Goal: Transaction & Acquisition: Purchase product/service

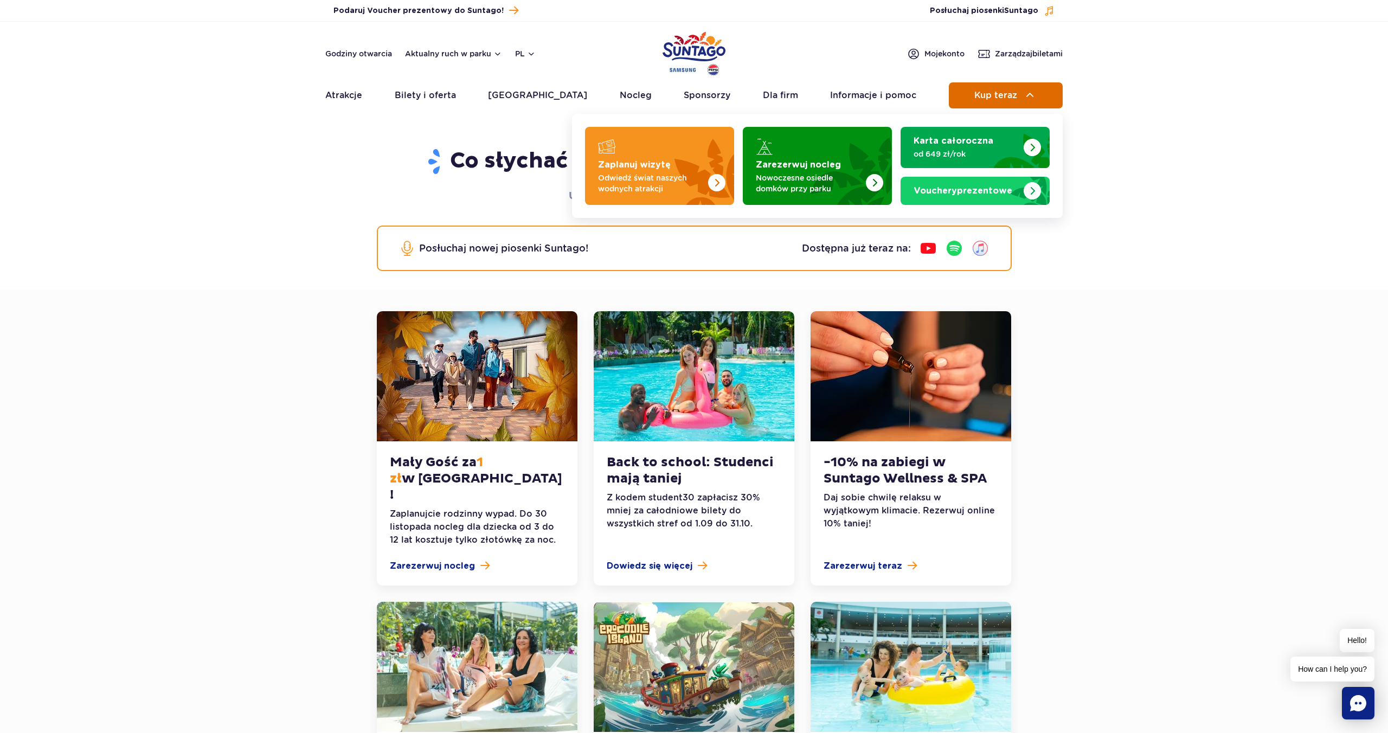
click at [1007, 93] on span "Kup teraz" at bounding box center [995, 96] width 43 height 10
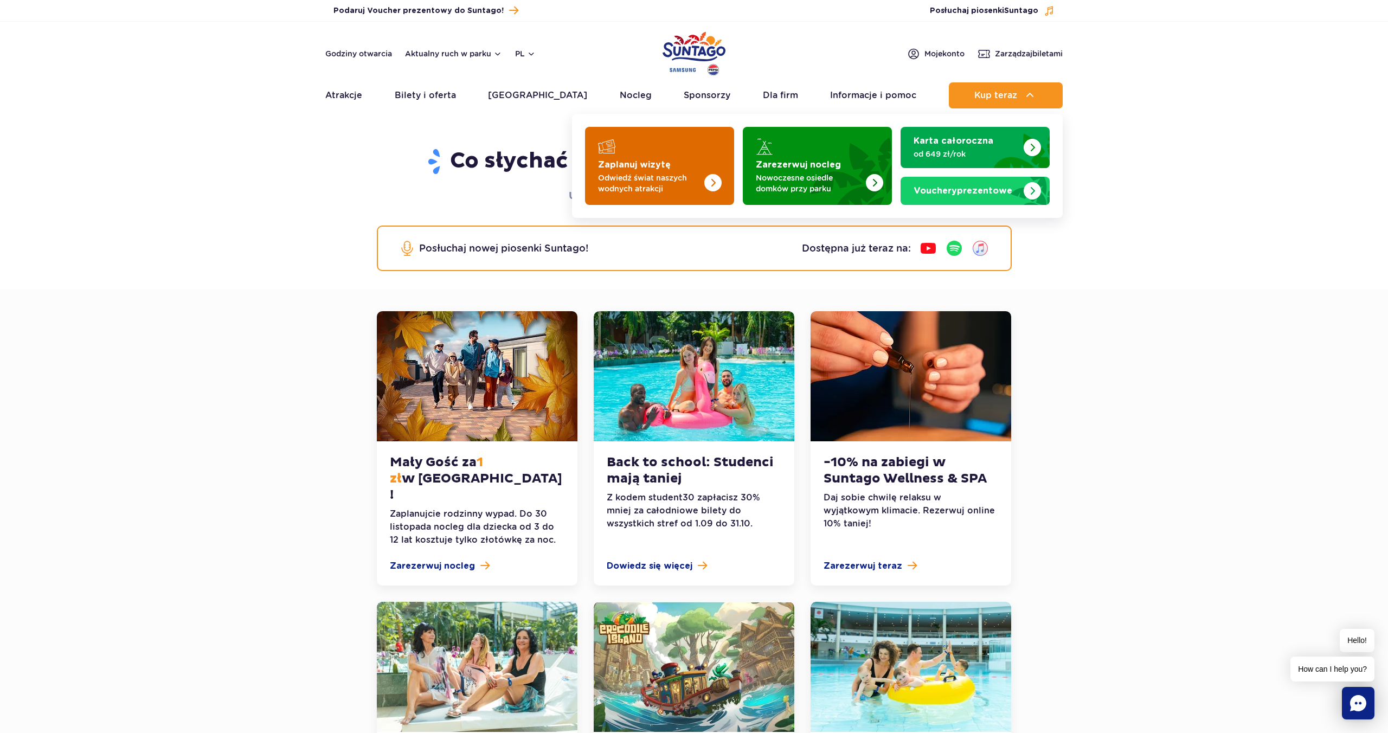
click at [686, 194] on p "Odwiedź świat naszych wodnych atrakcji" at bounding box center [651, 183] width 106 height 22
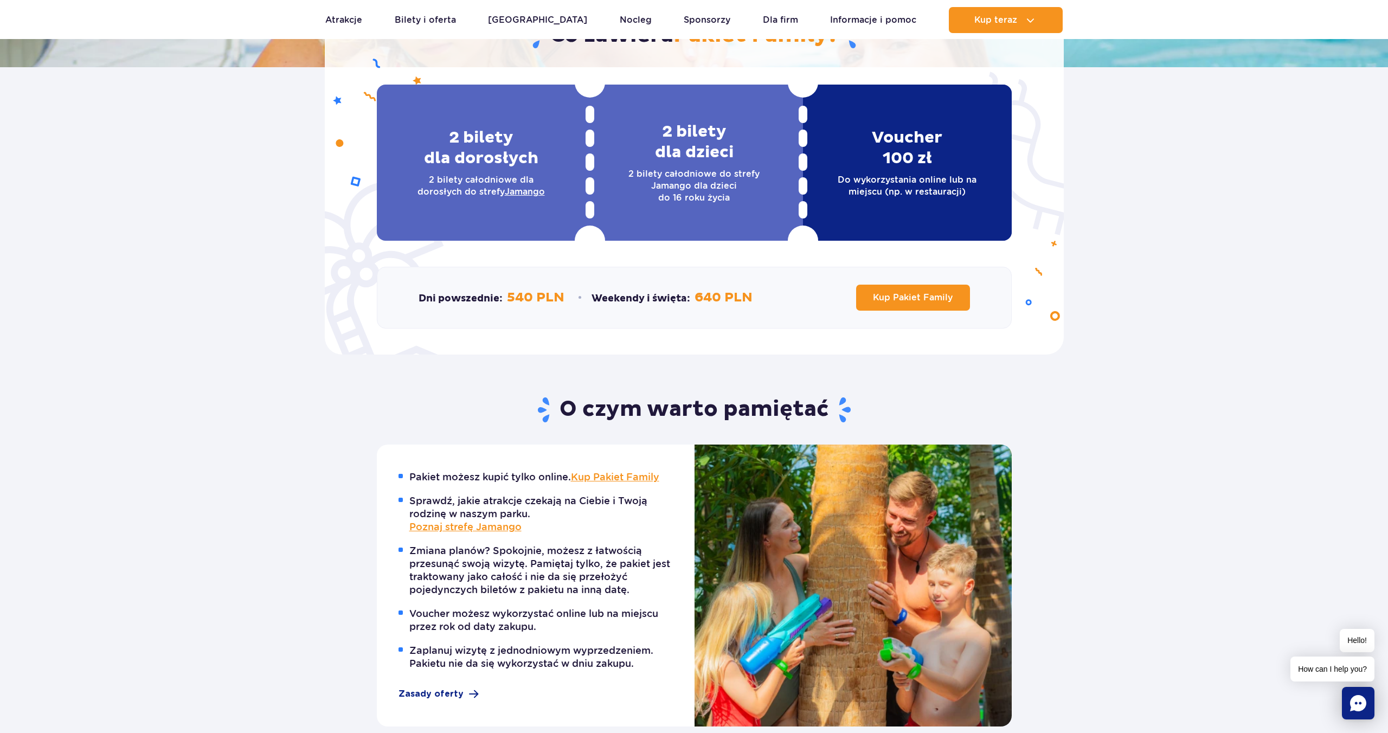
scroll to position [308, 0]
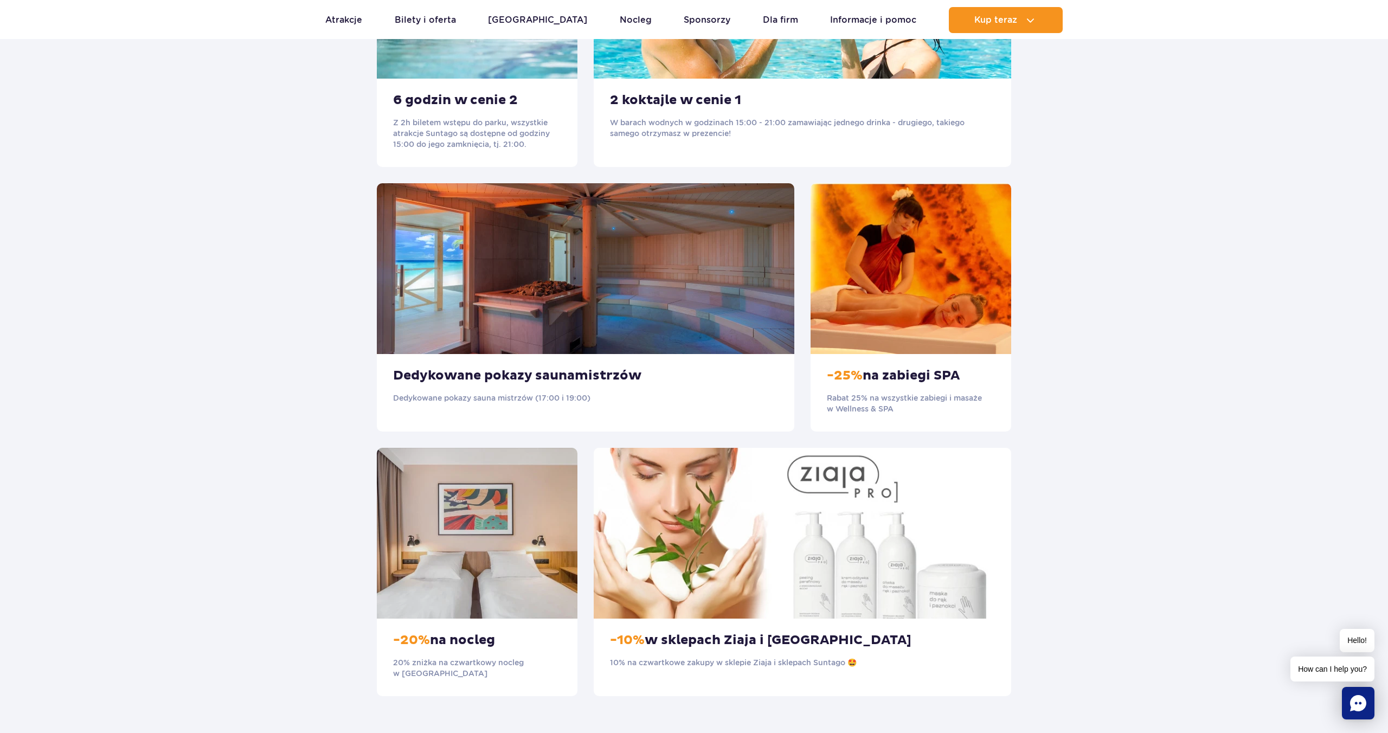
scroll to position [682, 0]
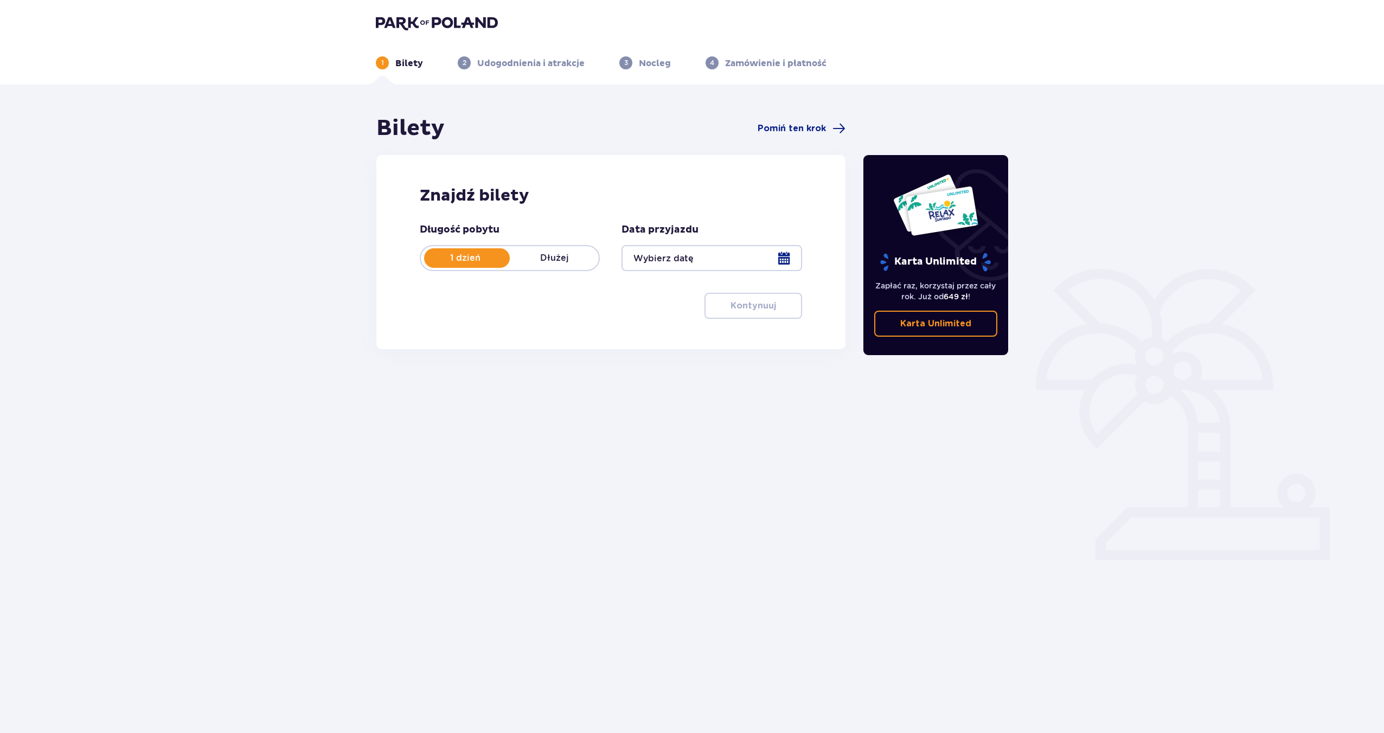
click at [667, 253] on div at bounding box center [711, 258] width 180 height 26
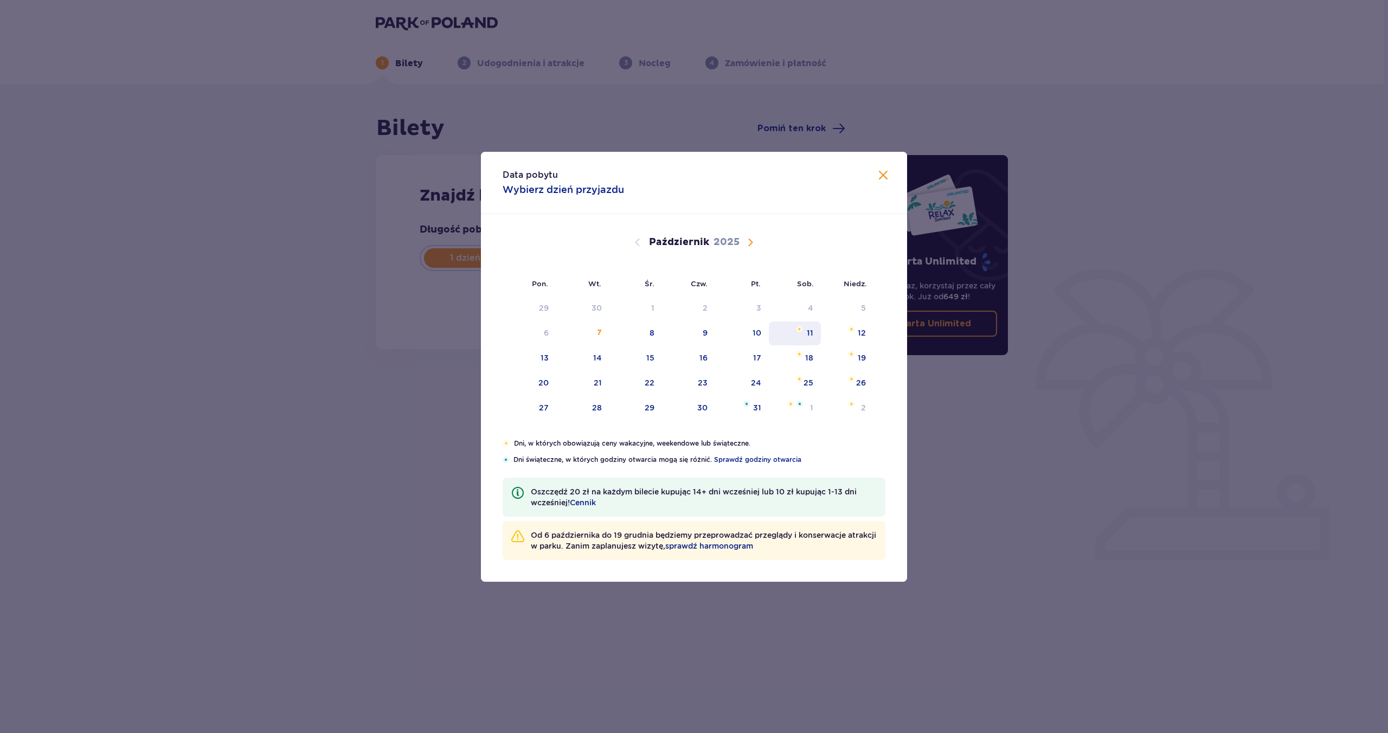
click at [807, 333] on div "11" at bounding box center [810, 332] width 7 height 11
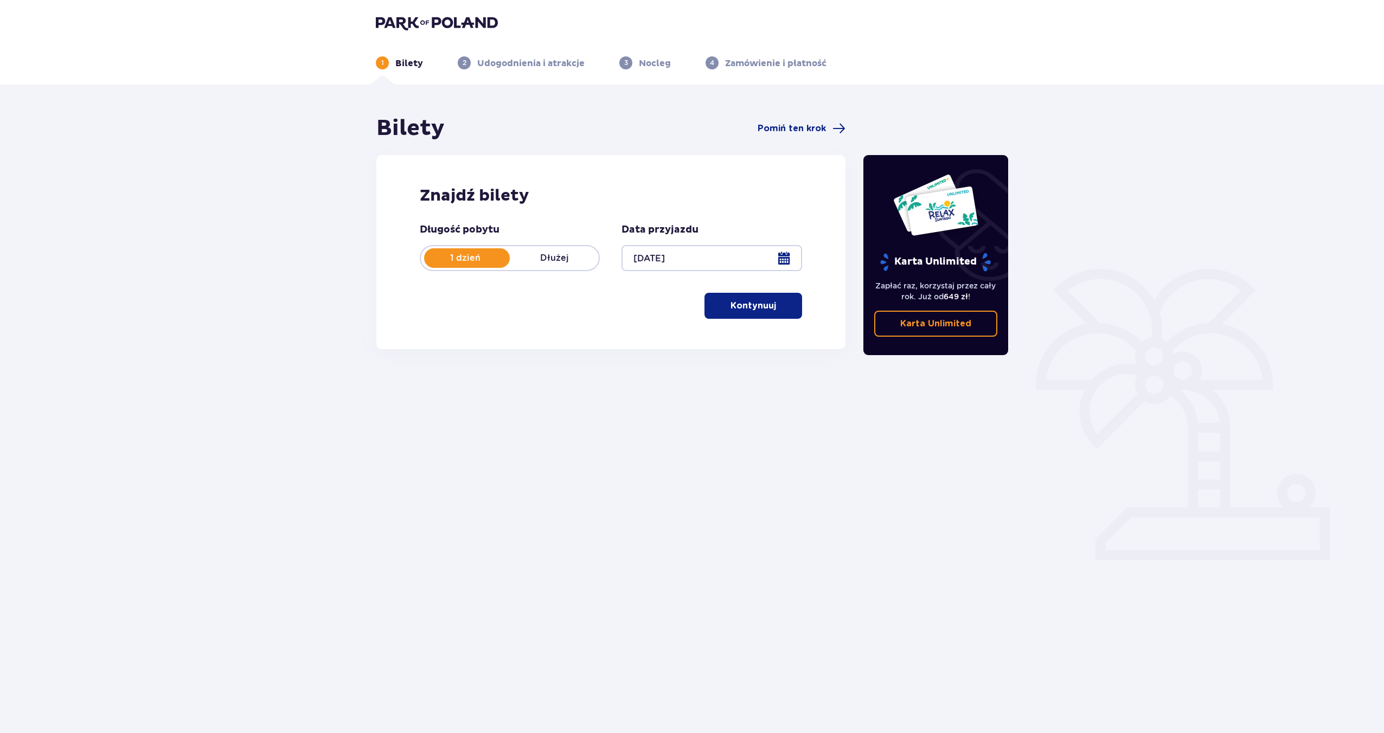
click at [628, 255] on div at bounding box center [711, 258] width 180 height 26
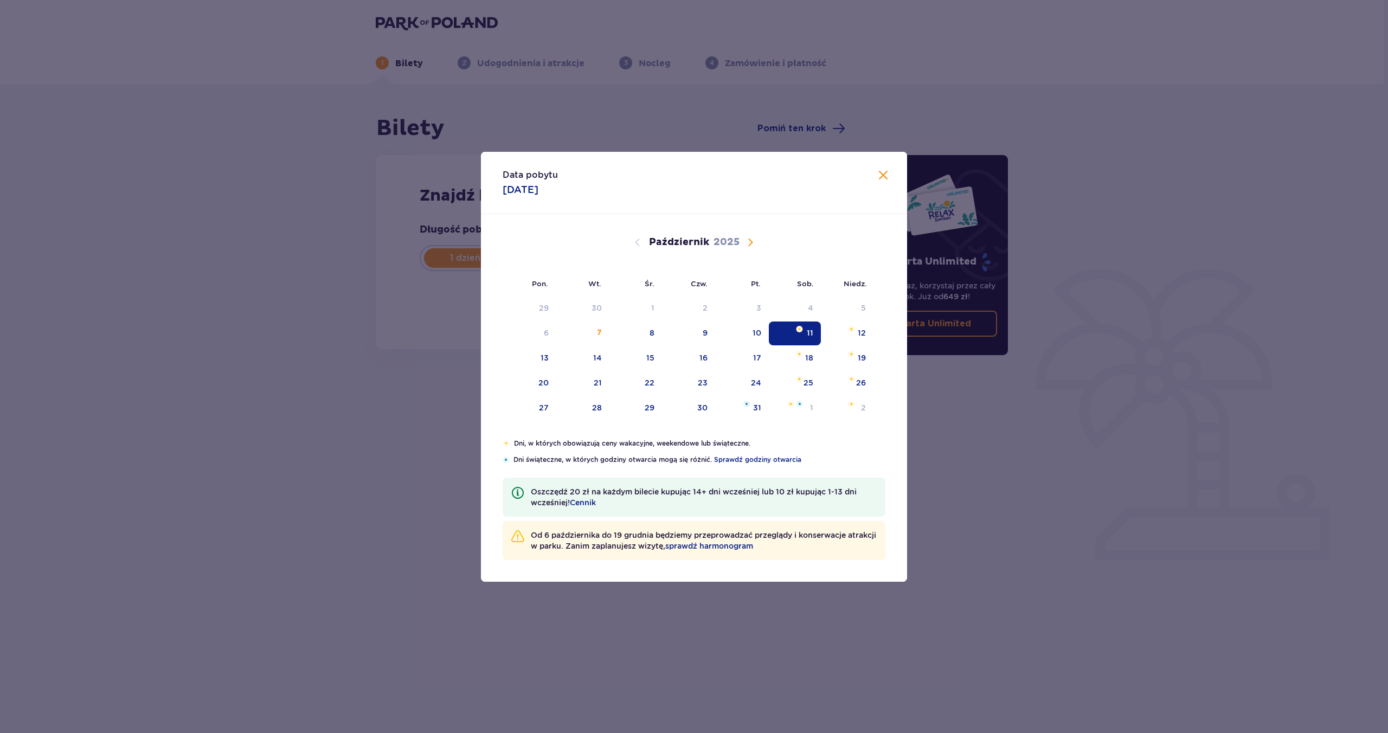
click at [885, 177] on span "Zamknij" at bounding box center [883, 175] width 13 height 13
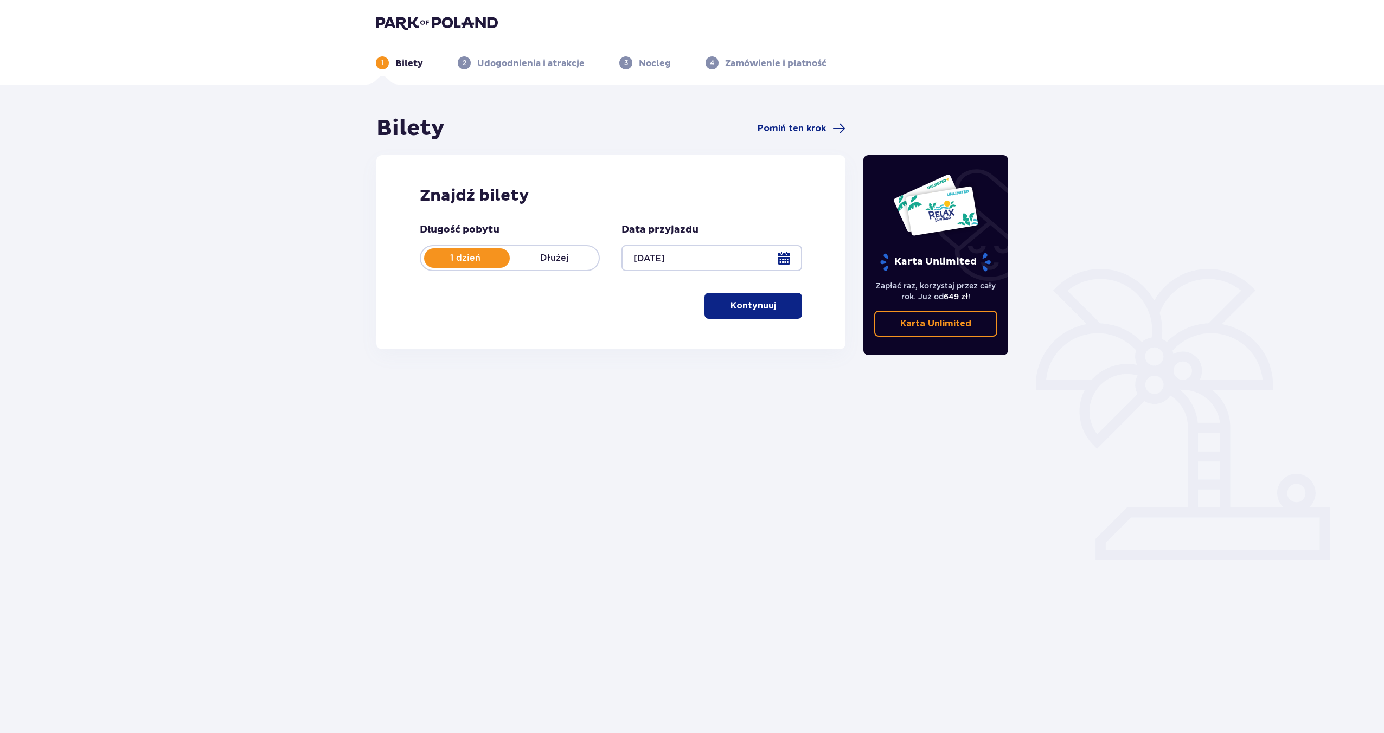
click at [732, 303] on p "Kontynuuj" at bounding box center [753, 306] width 46 height 12
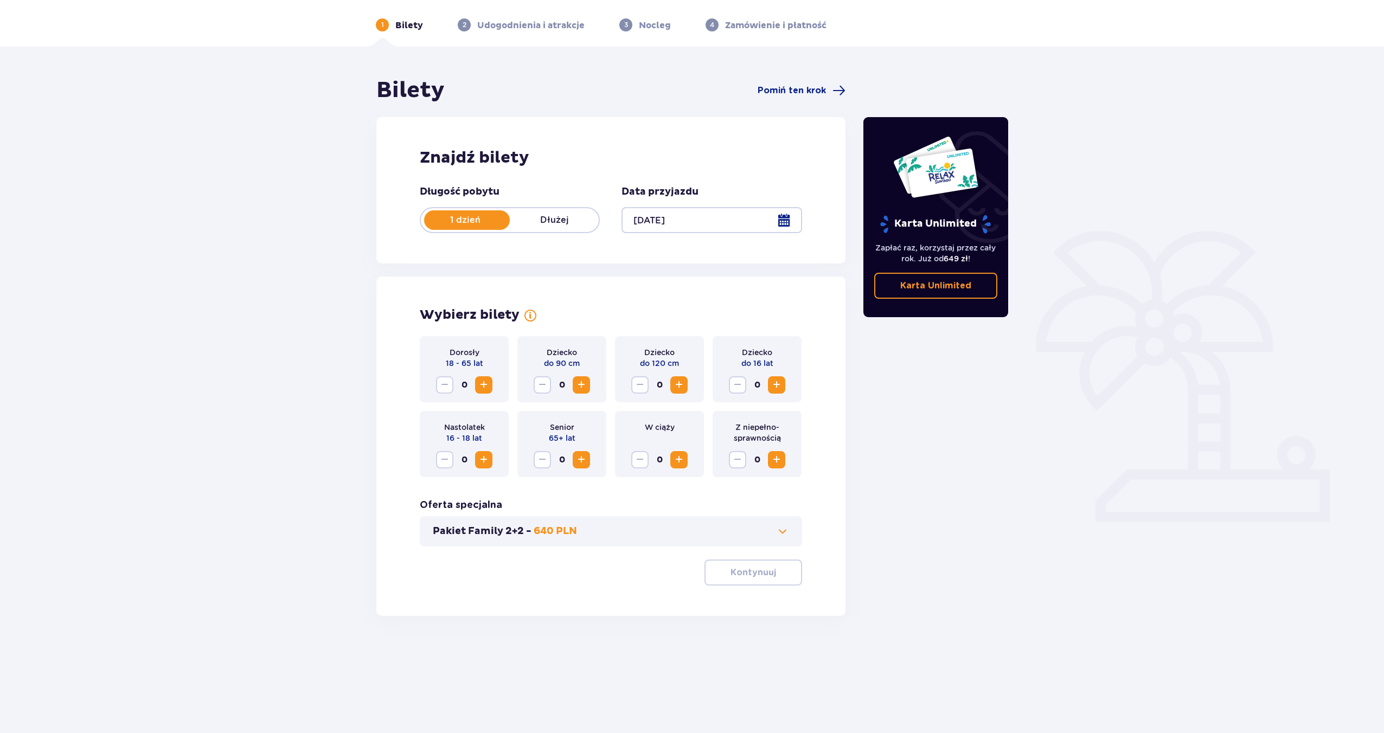
scroll to position [39, 0]
click at [490, 383] on button "Zwiększ" at bounding box center [483, 383] width 17 height 17
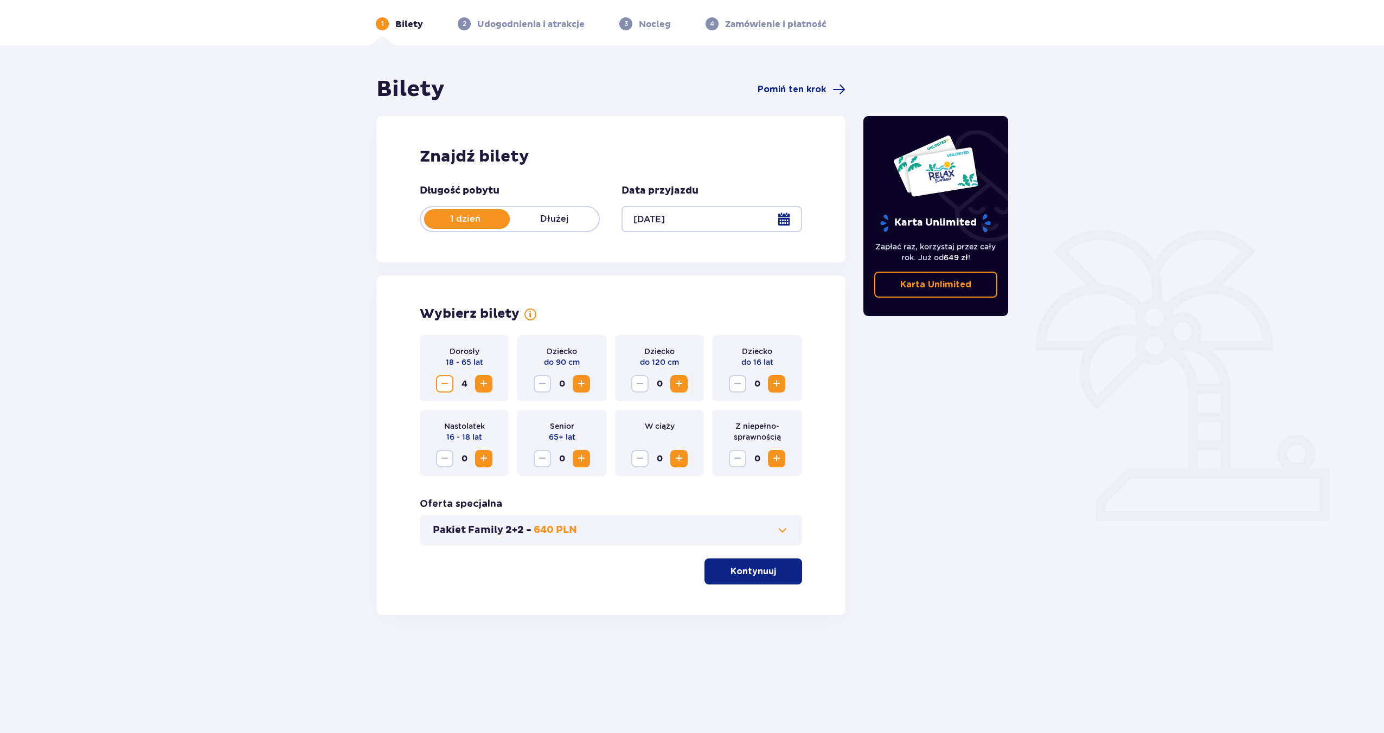
click at [490, 383] on button "Zwiększ" at bounding box center [483, 383] width 17 height 17
click at [490, 384] on button "Zwiększ" at bounding box center [483, 383] width 17 height 17
click at [745, 573] on p "Kontynuuj" at bounding box center [753, 571] width 46 height 12
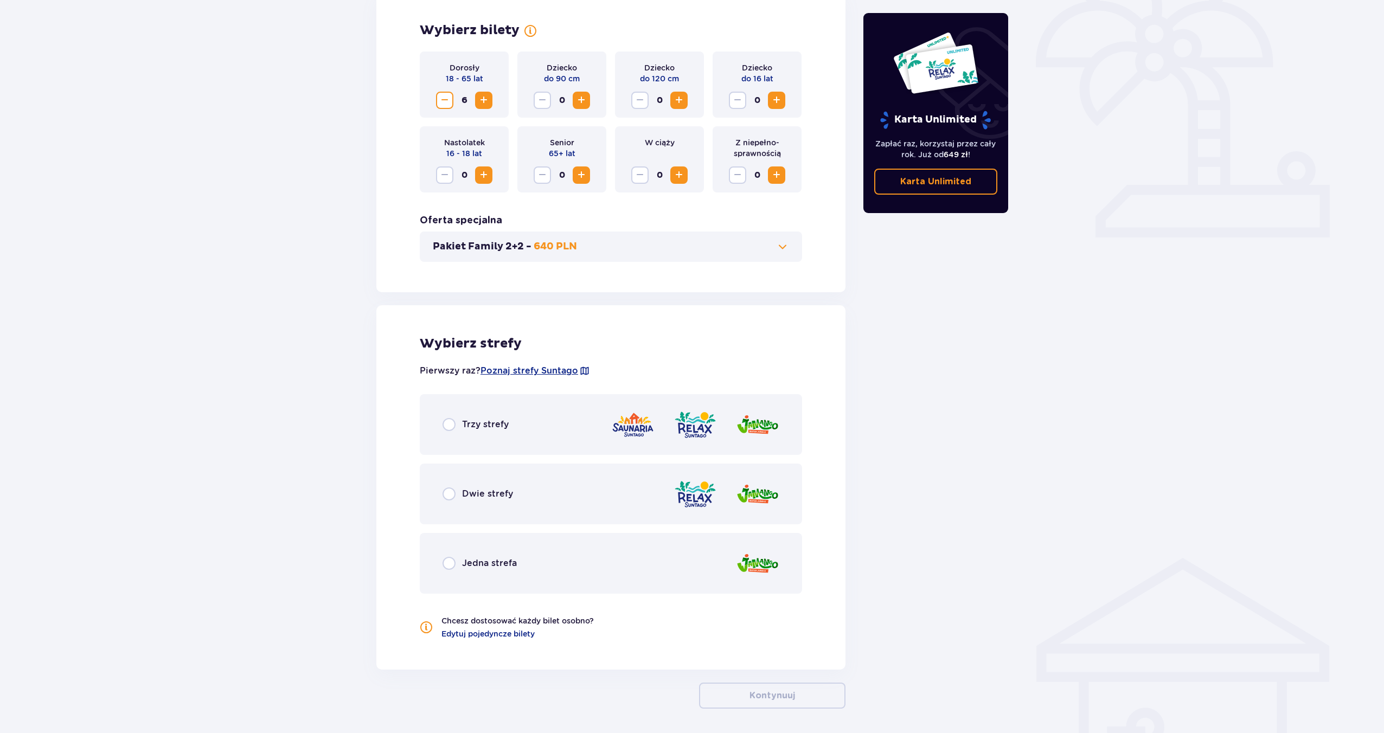
scroll to position [363, 0]
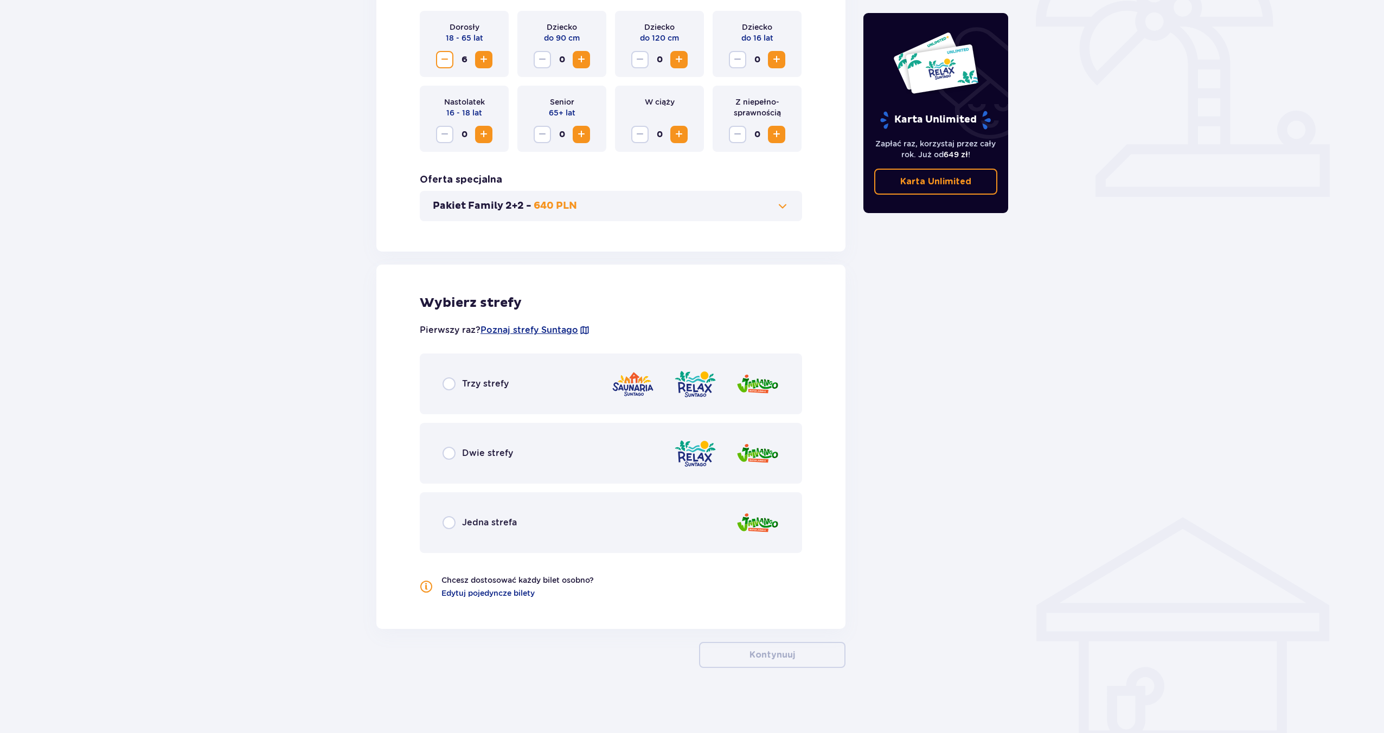
click at [477, 388] on span "Trzy strefy" at bounding box center [485, 384] width 47 height 12
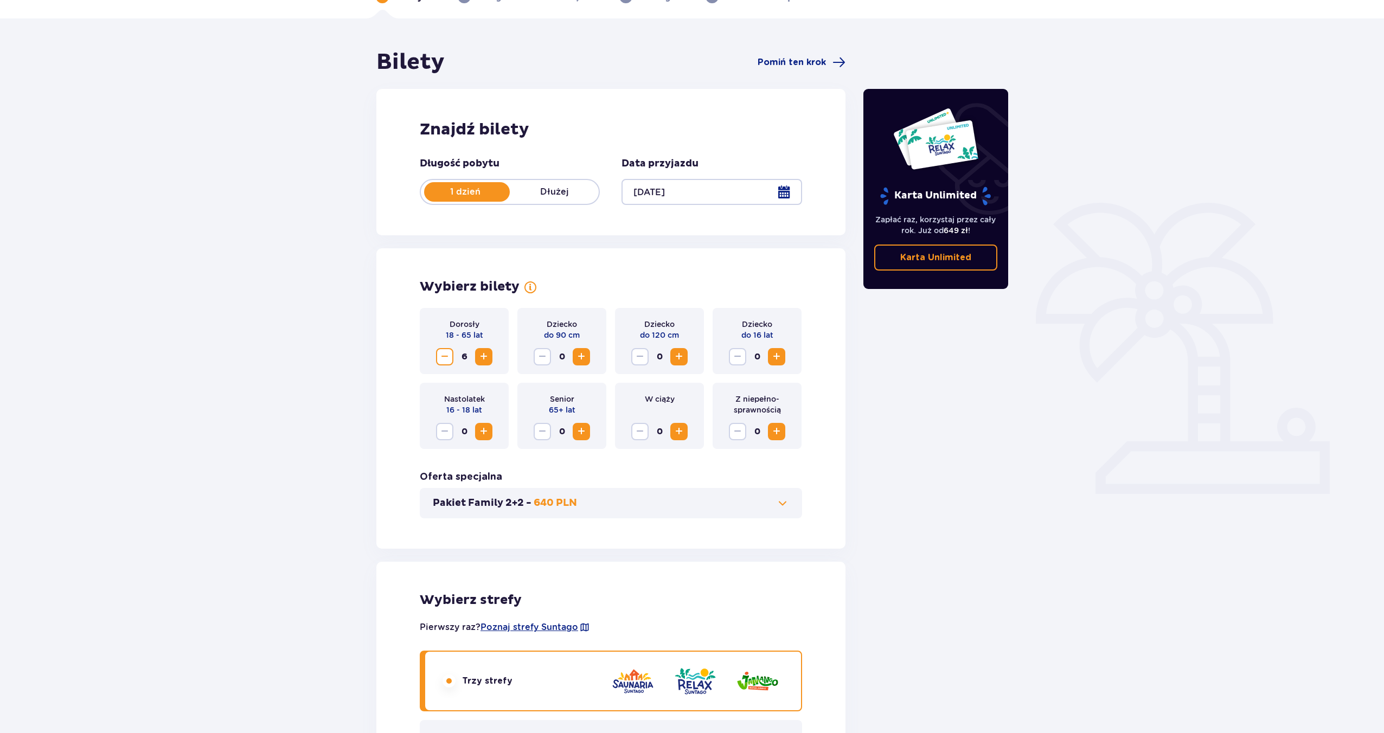
scroll to position [31, 0]
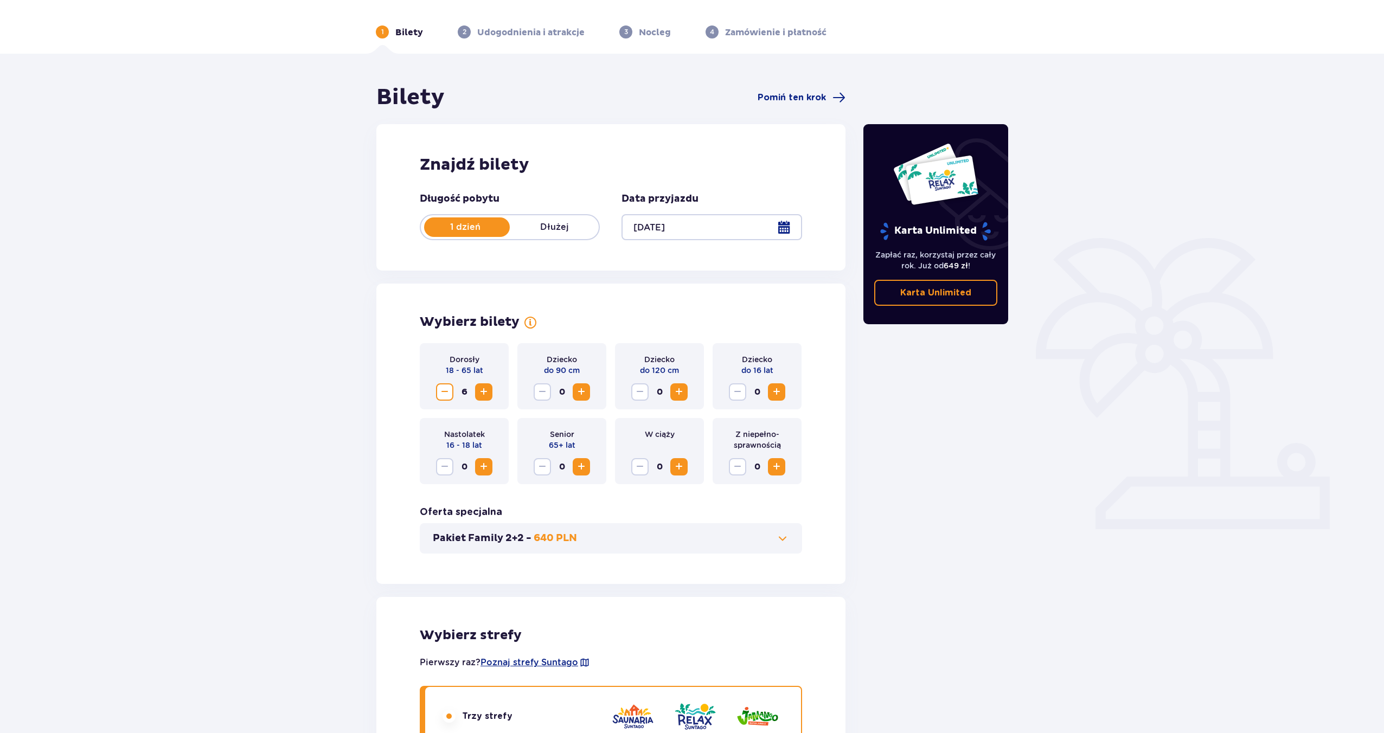
click at [673, 220] on div at bounding box center [711, 227] width 180 height 26
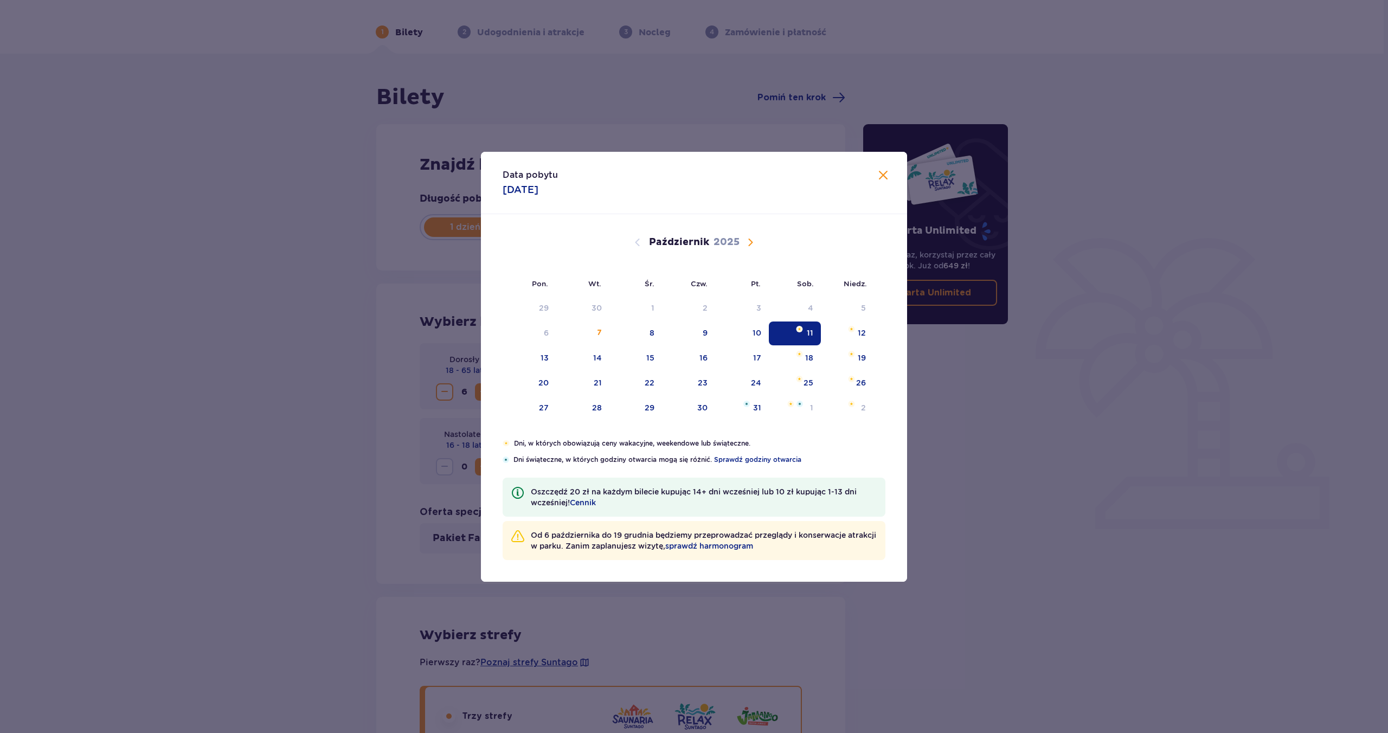
click at [928, 403] on div "Data pobytu 11.10.2025 Pon. Wt. Śr. Czw. Pt. Sob. Niedz. Wrzesień 2025 1 2 3 4 …" at bounding box center [694, 366] width 1388 height 733
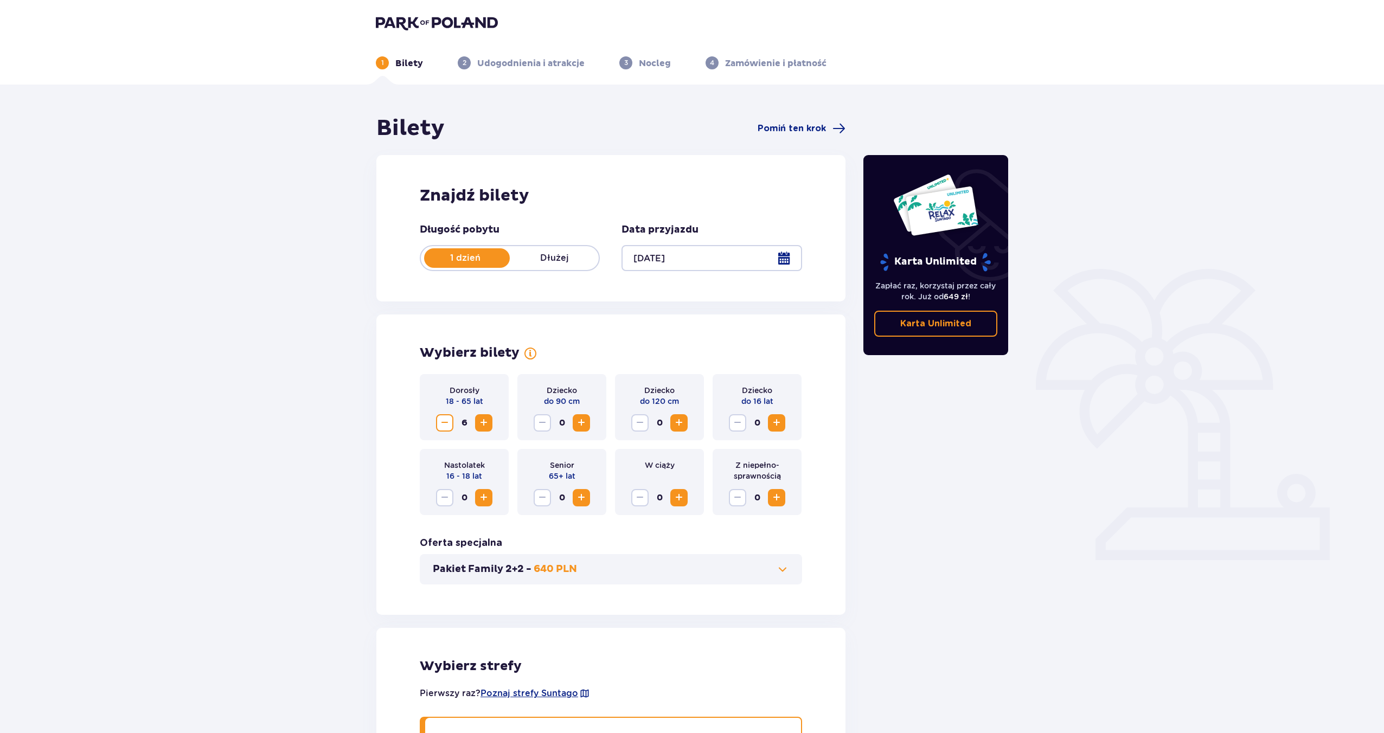
click at [731, 268] on div at bounding box center [711, 258] width 180 height 26
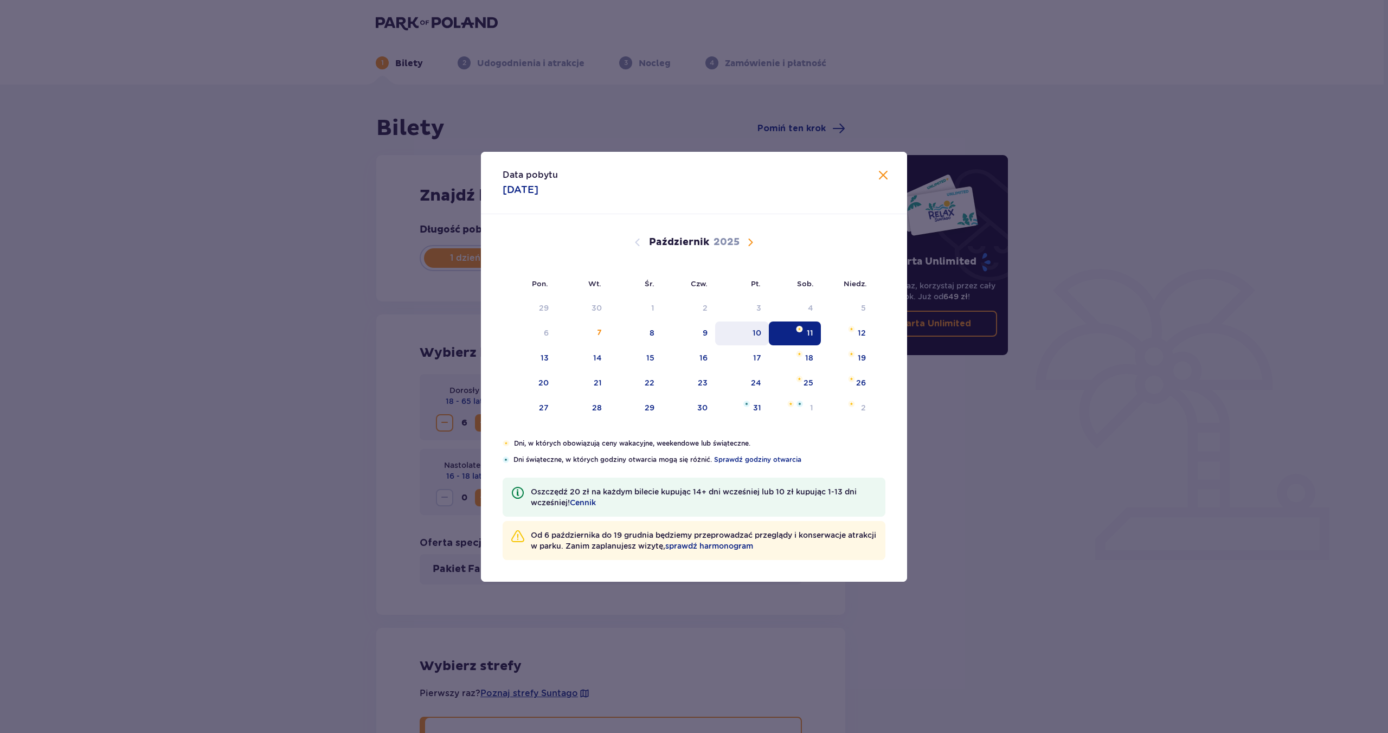
click at [754, 332] on div "10" at bounding box center [757, 332] width 9 height 11
type input "10.10.25"
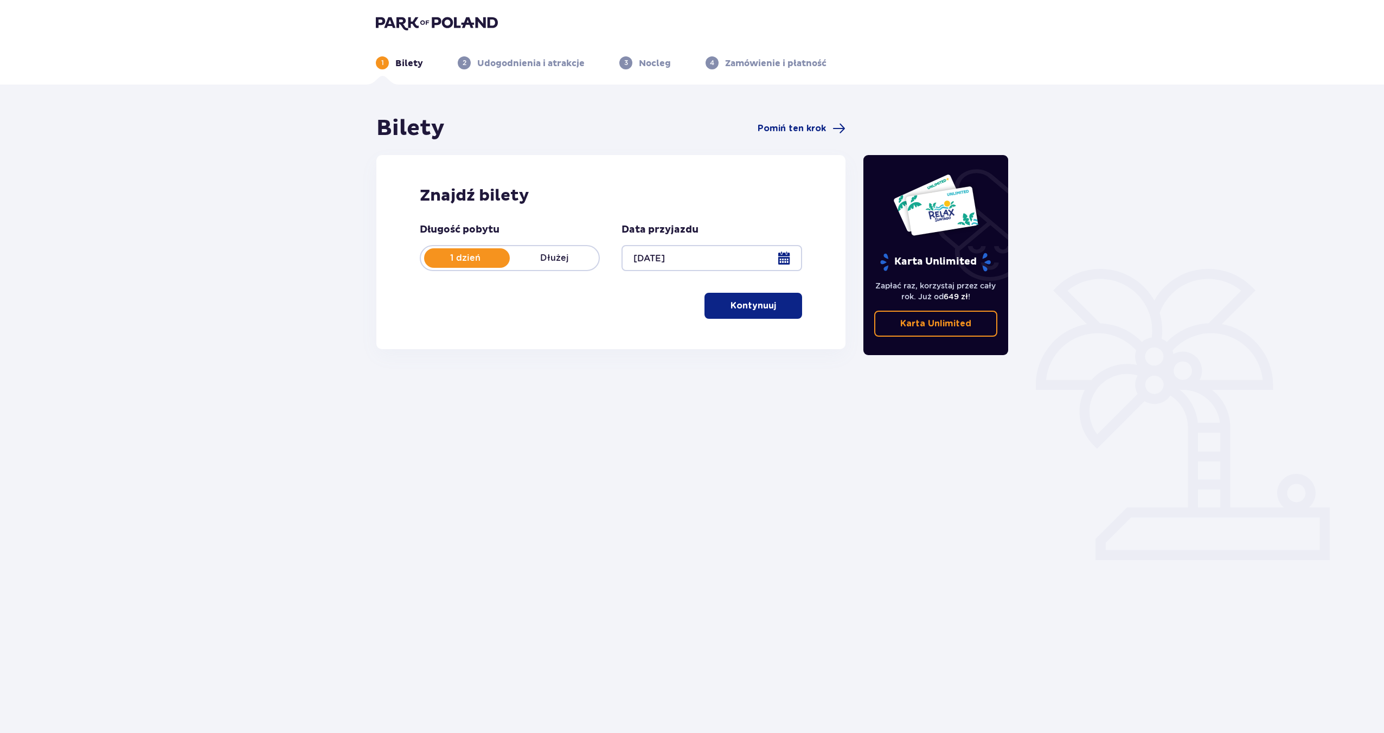
click at [744, 304] on p "Kontynuuj" at bounding box center [753, 306] width 46 height 12
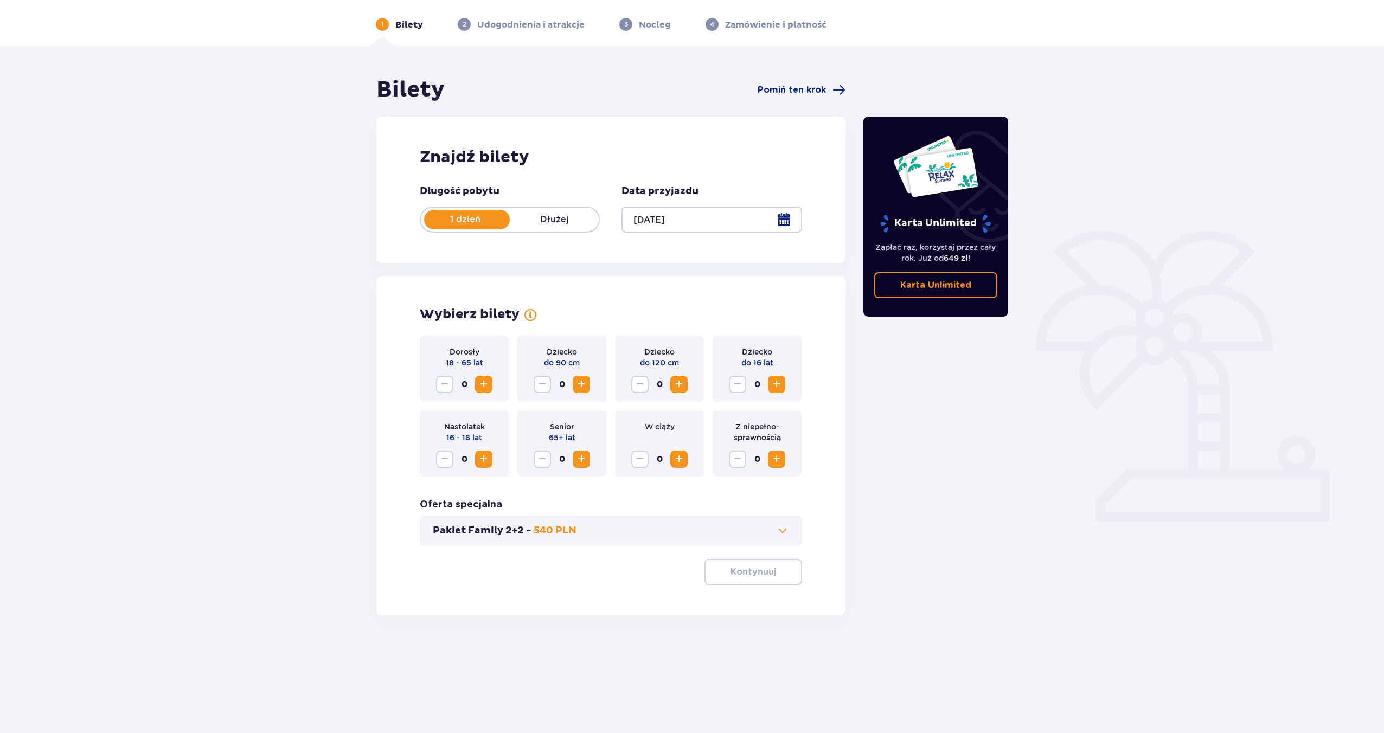
scroll to position [39, 0]
click at [481, 387] on span "Zwiększ" at bounding box center [483, 383] width 13 height 13
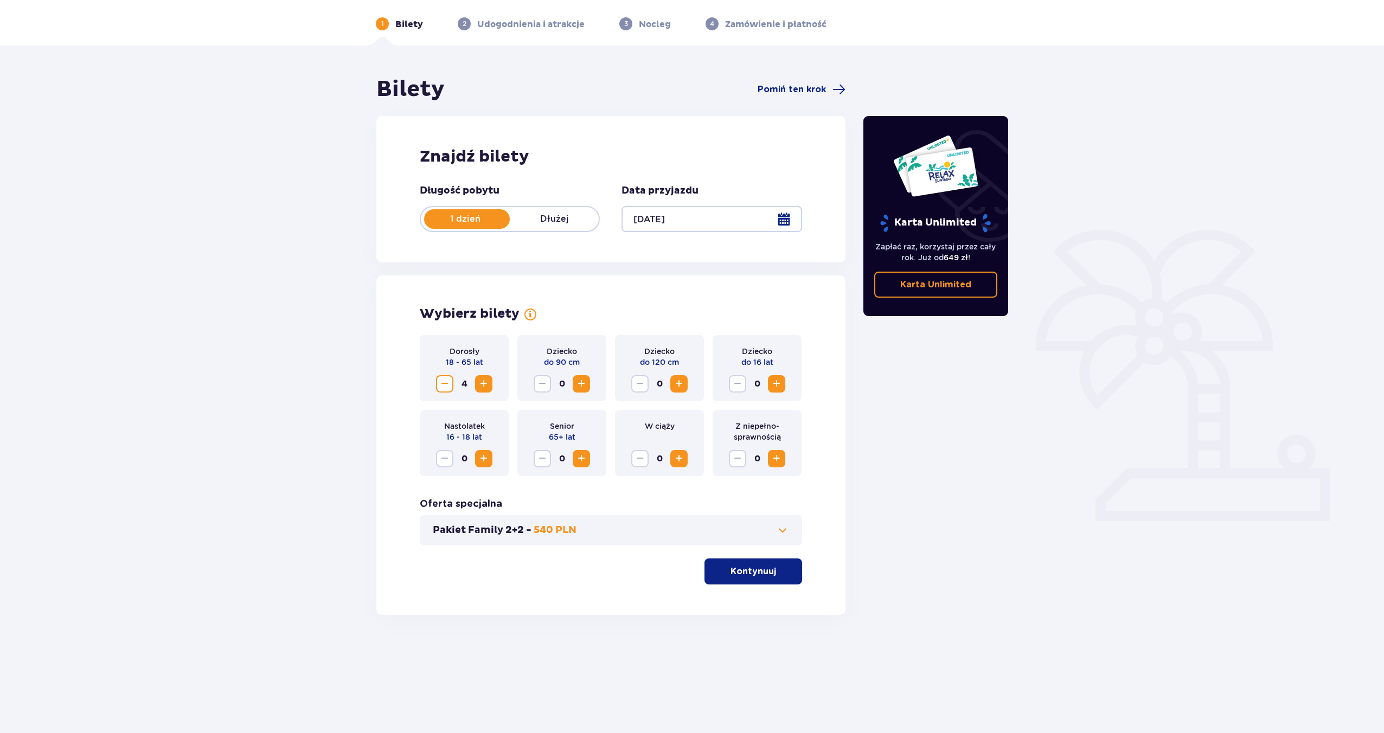
click at [481, 387] on span "Zwiększ" at bounding box center [483, 383] width 13 height 13
click at [761, 576] on p "Kontynuuj" at bounding box center [753, 571] width 46 height 12
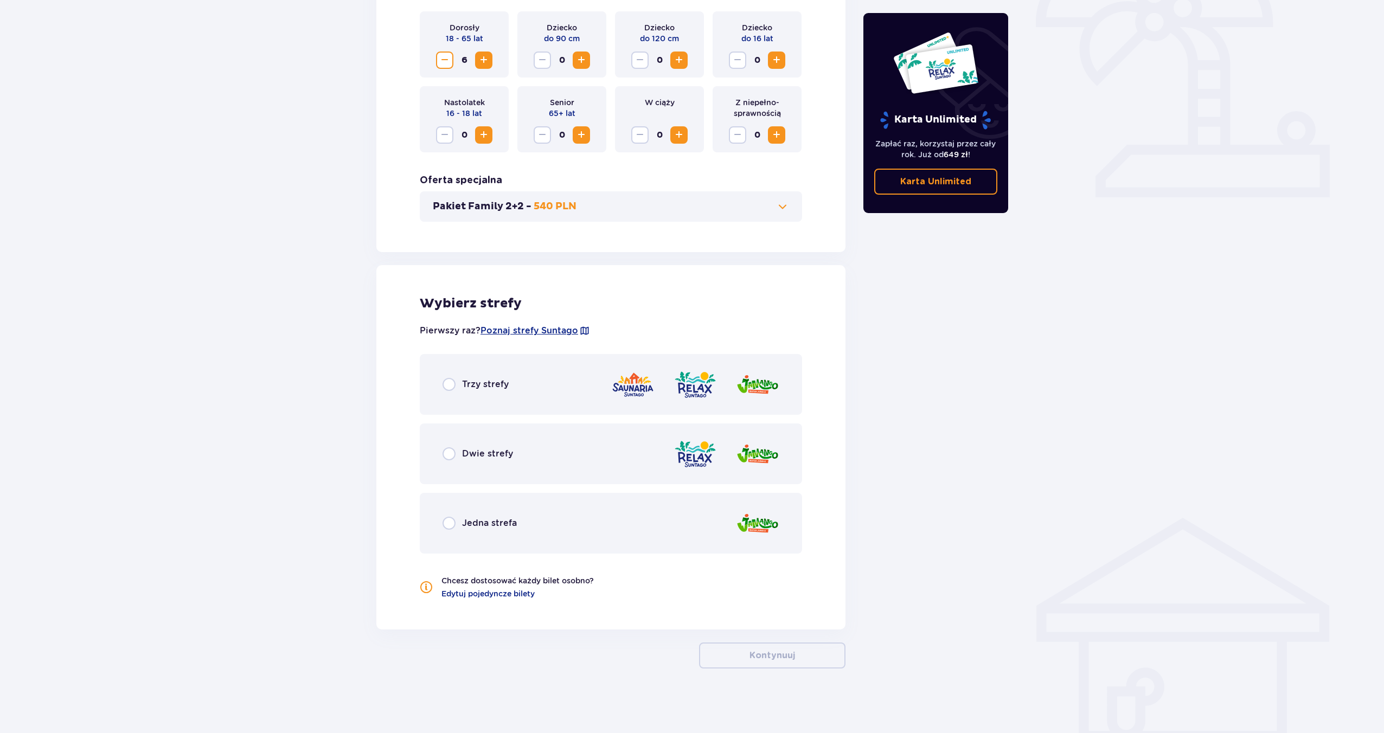
scroll to position [363, 0]
click at [496, 380] on span "Trzy strefy" at bounding box center [485, 384] width 47 height 12
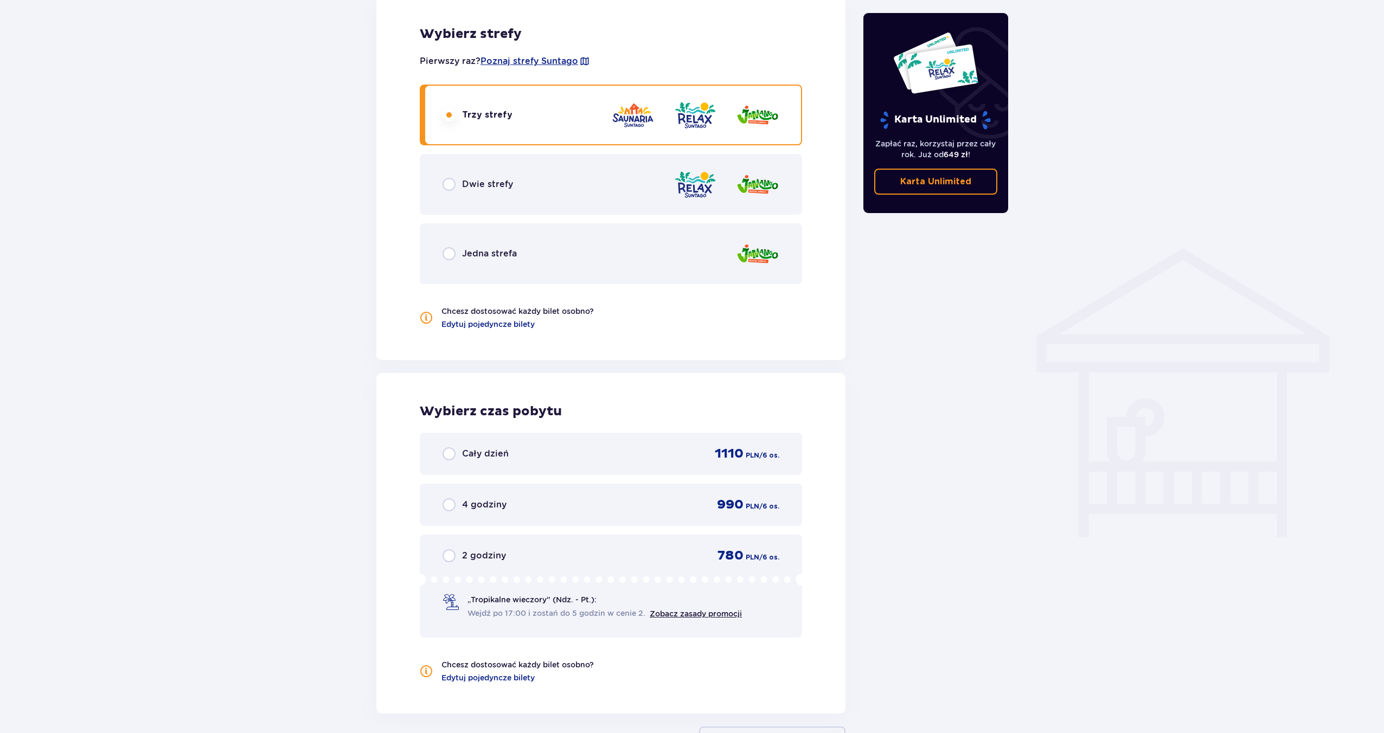
scroll to position [717, 0]
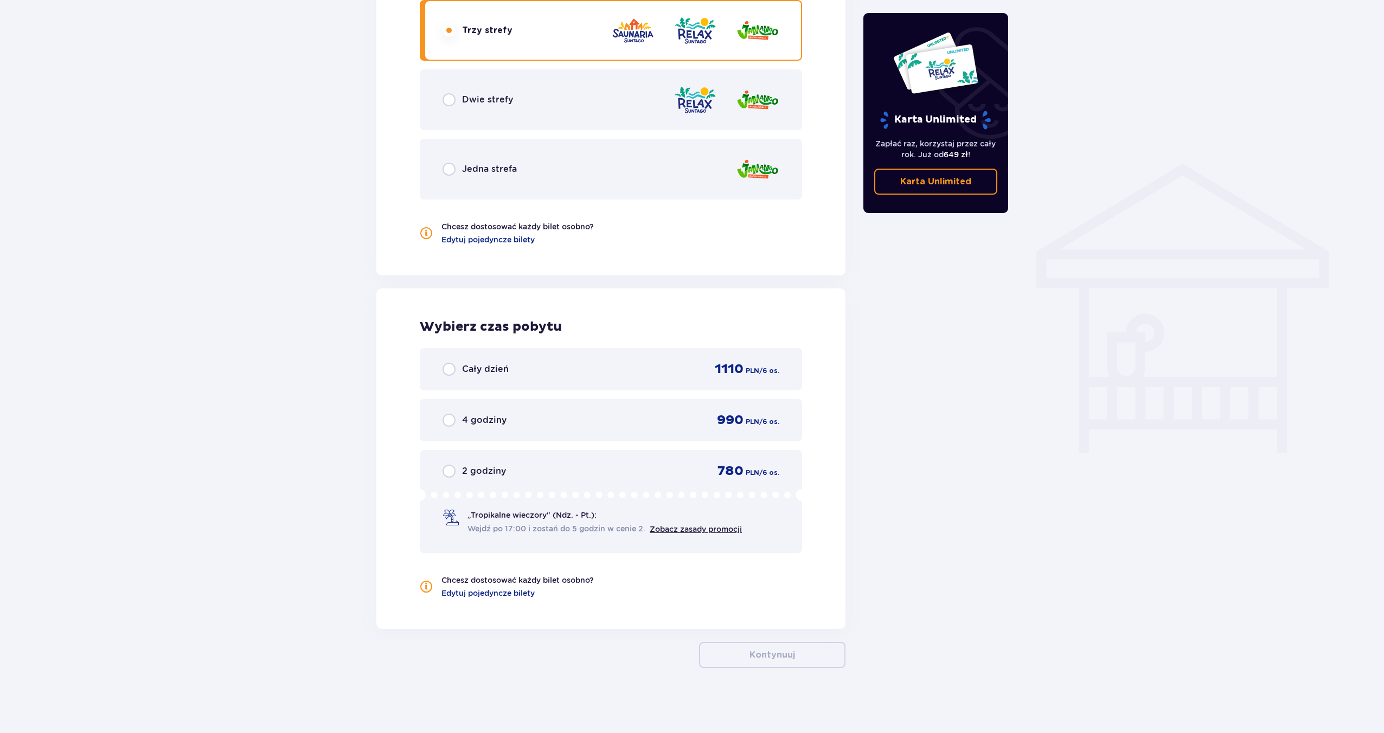
click at [533, 374] on div "Cały dzień 1110 PLN / 6 os." at bounding box center [610, 369] width 337 height 16
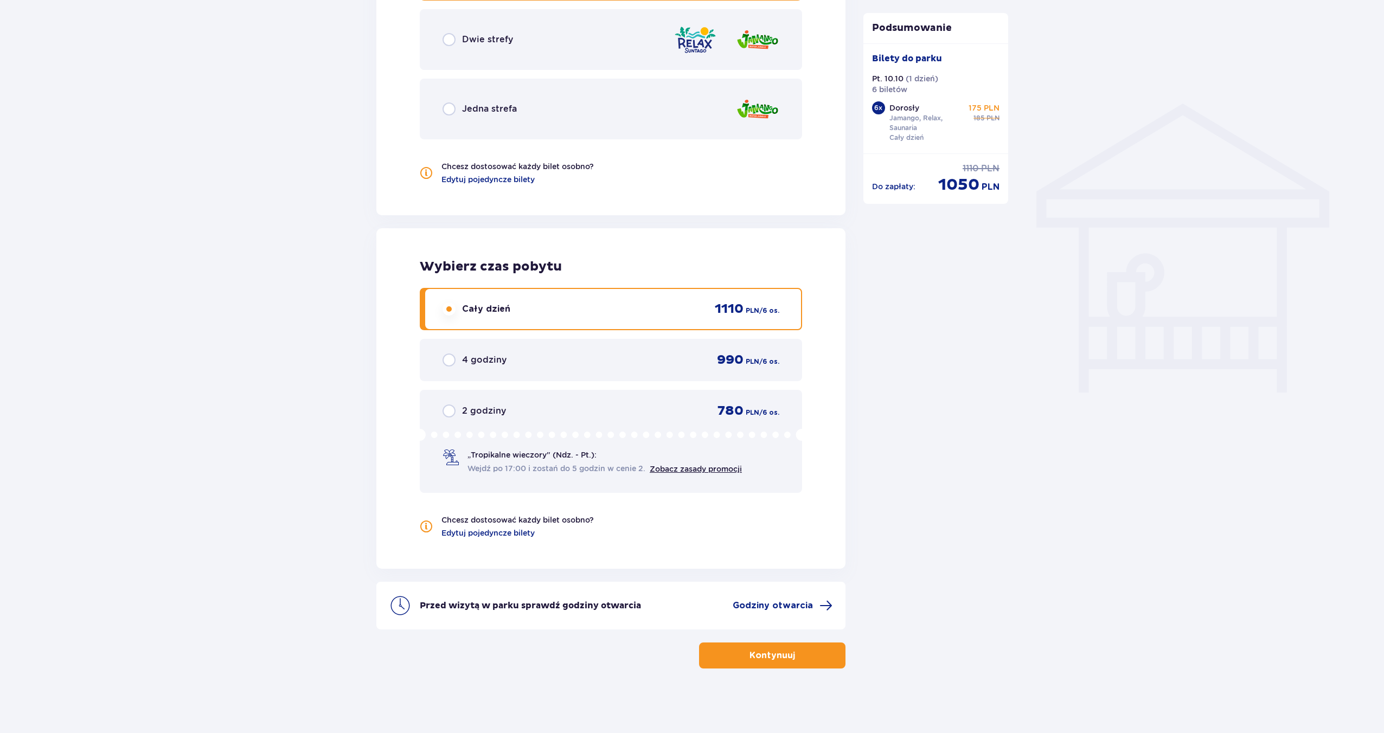
scroll to position [777, 0]
drag, startPoint x: 755, startPoint y: 659, endPoint x: 757, endPoint y: 605, distance: 54.8
click at [757, 605] on div "Bilety Pomiń ten krok Znajdź bilety Długość pobytu 1 dzień Dłużej Data przyjazd…" at bounding box center [610, 2] width 469 height 1330
click at [757, 605] on span "Godziny otwarcia" at bounding box center [772, 605] width 80 height 12
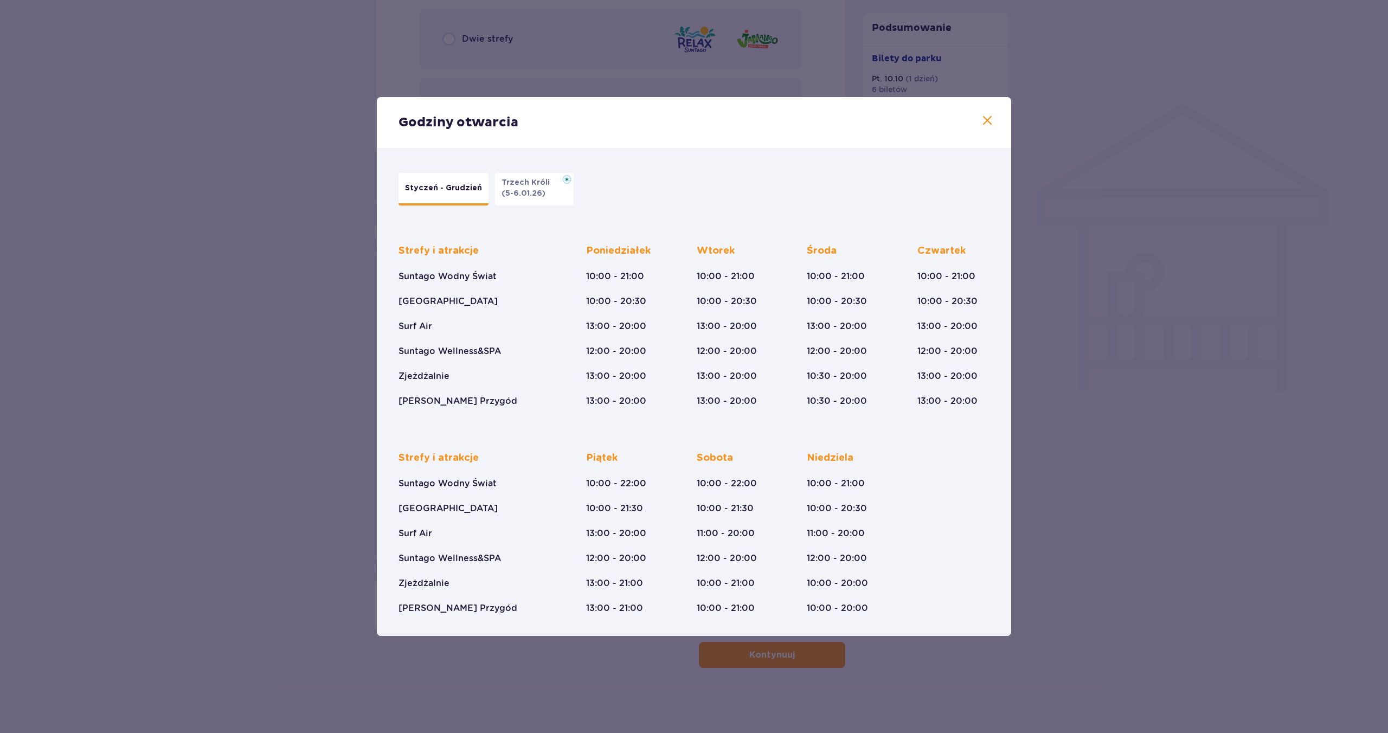
click at [525, 182] on p "Trzech Króli" at bounding box center [528, 182] width 55 height 11
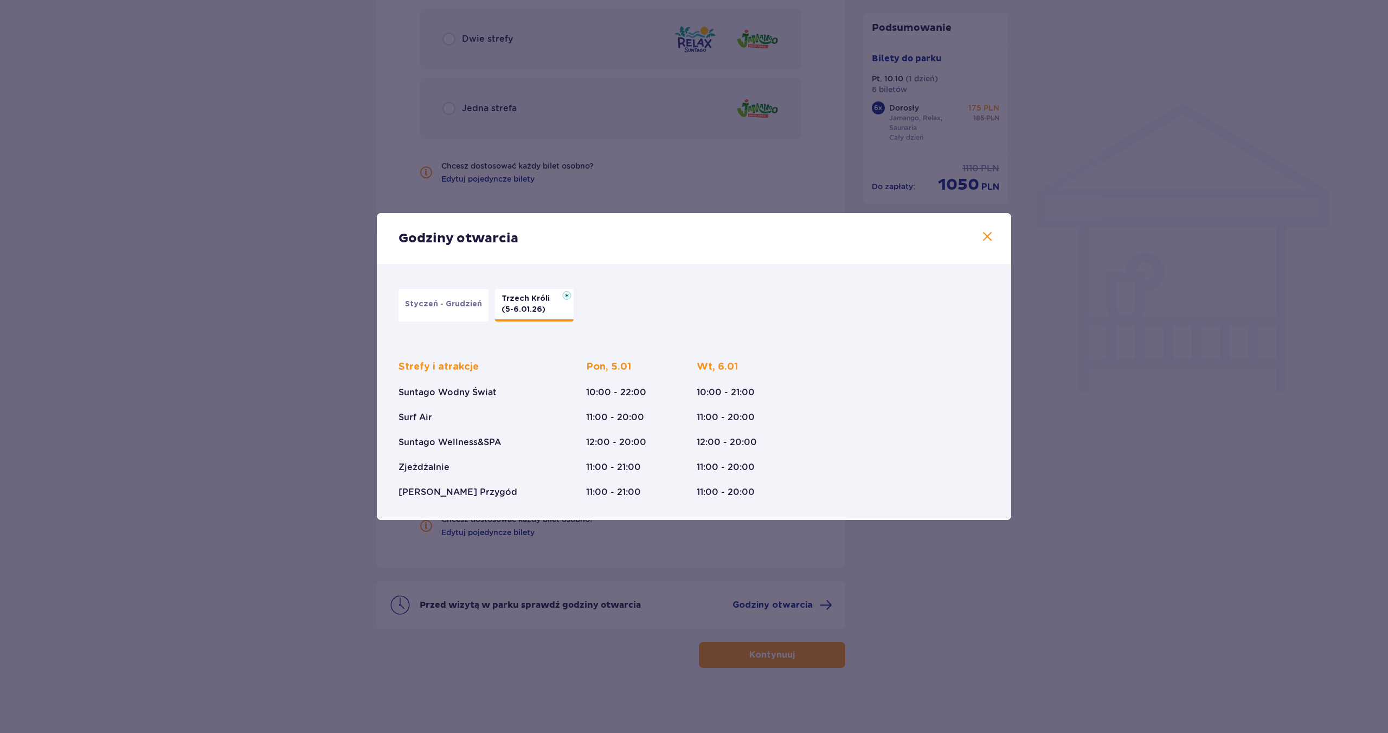
click at [437, 305] on p "Styczeń - Grudzień" at bounding box center [443, 304] width 77 height 11
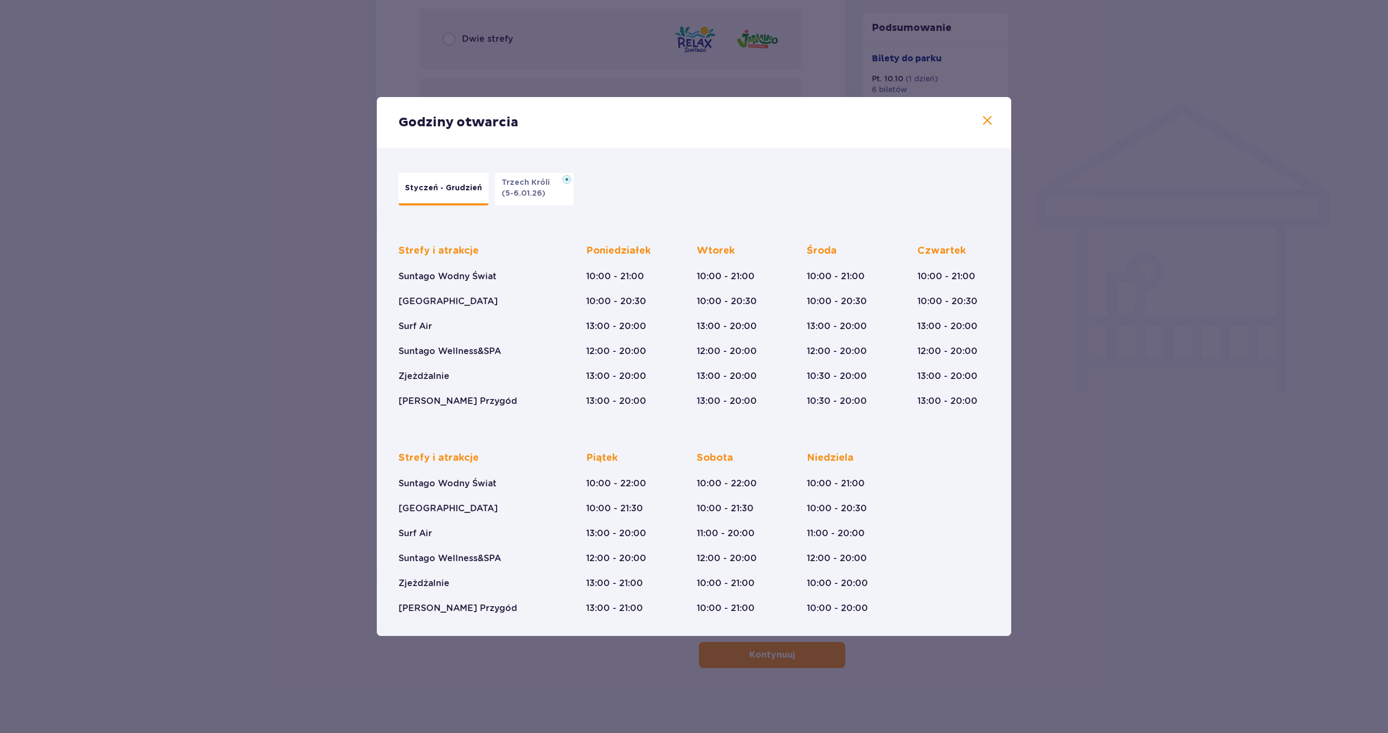
click at [986, 120] on span at bounding box center [987, 120] width 13 height 13
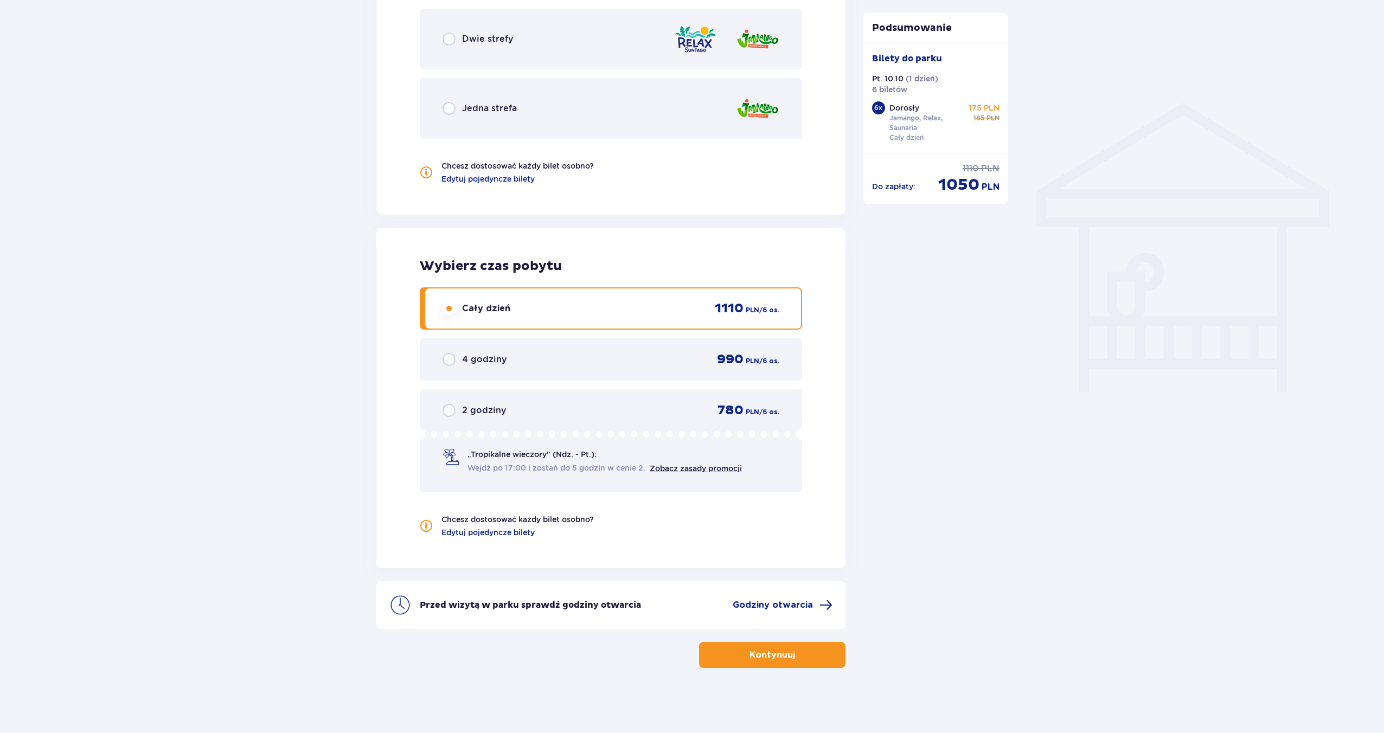
click at [800, 655] on span "button" at bounding box center [796, 654] width 13 height 13
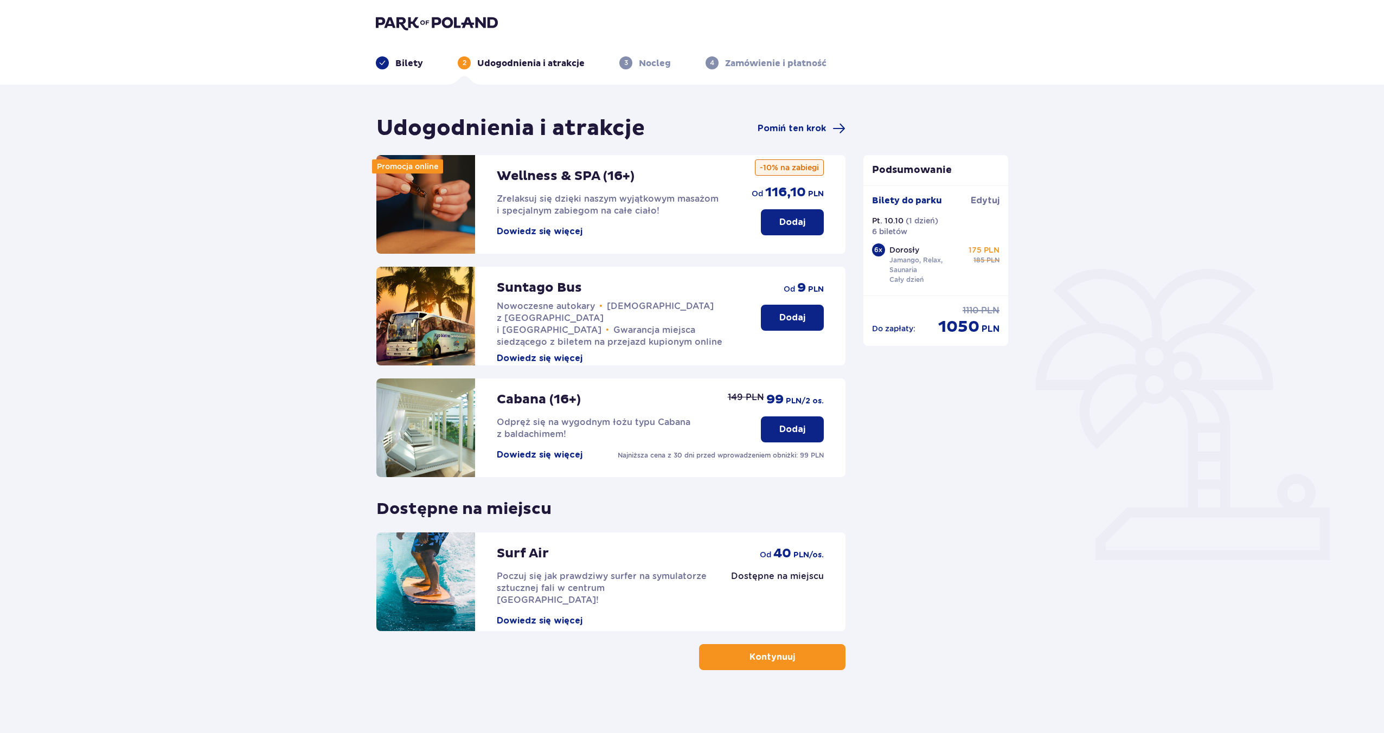
click at [414, 63] on p "Bilety" at bounding box center [409, 63] width 28 height 12
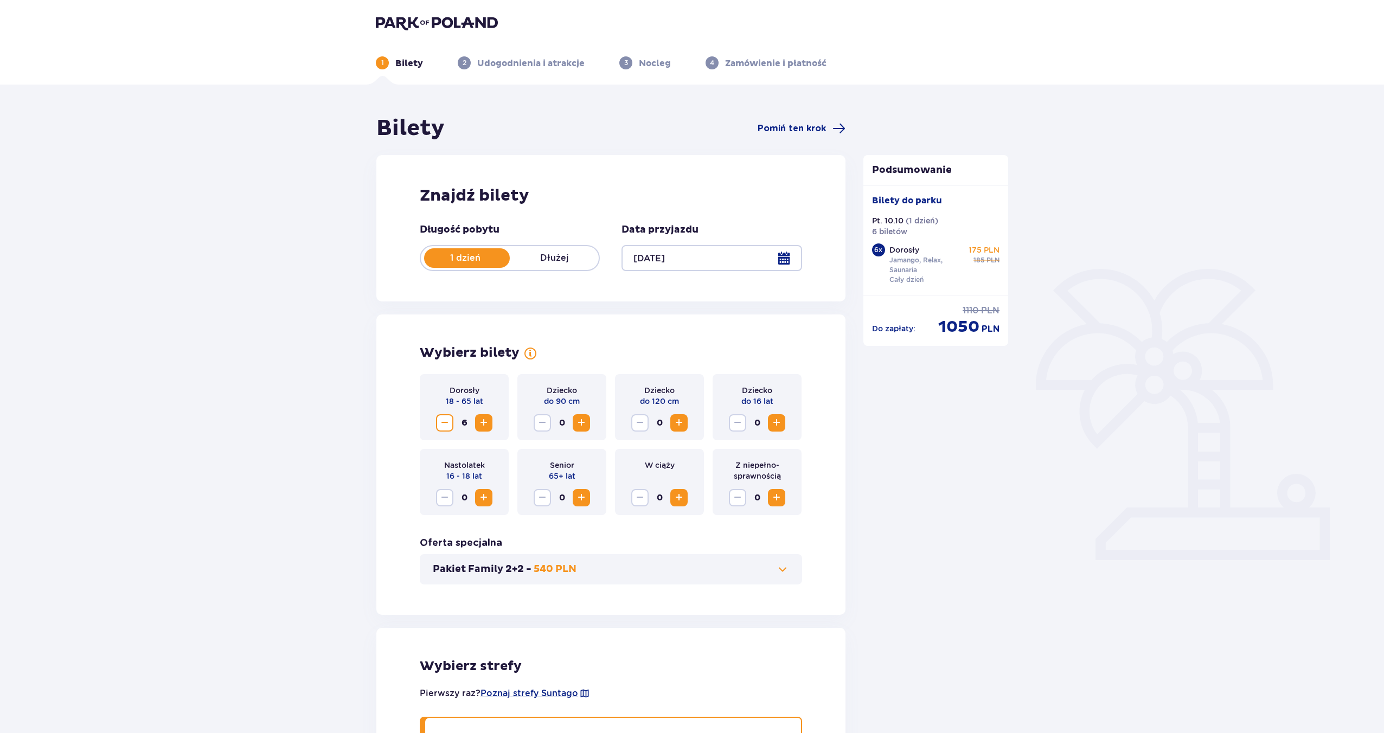
click at [657, 254] on div at bounding box center [711, 258] width 180 height 26
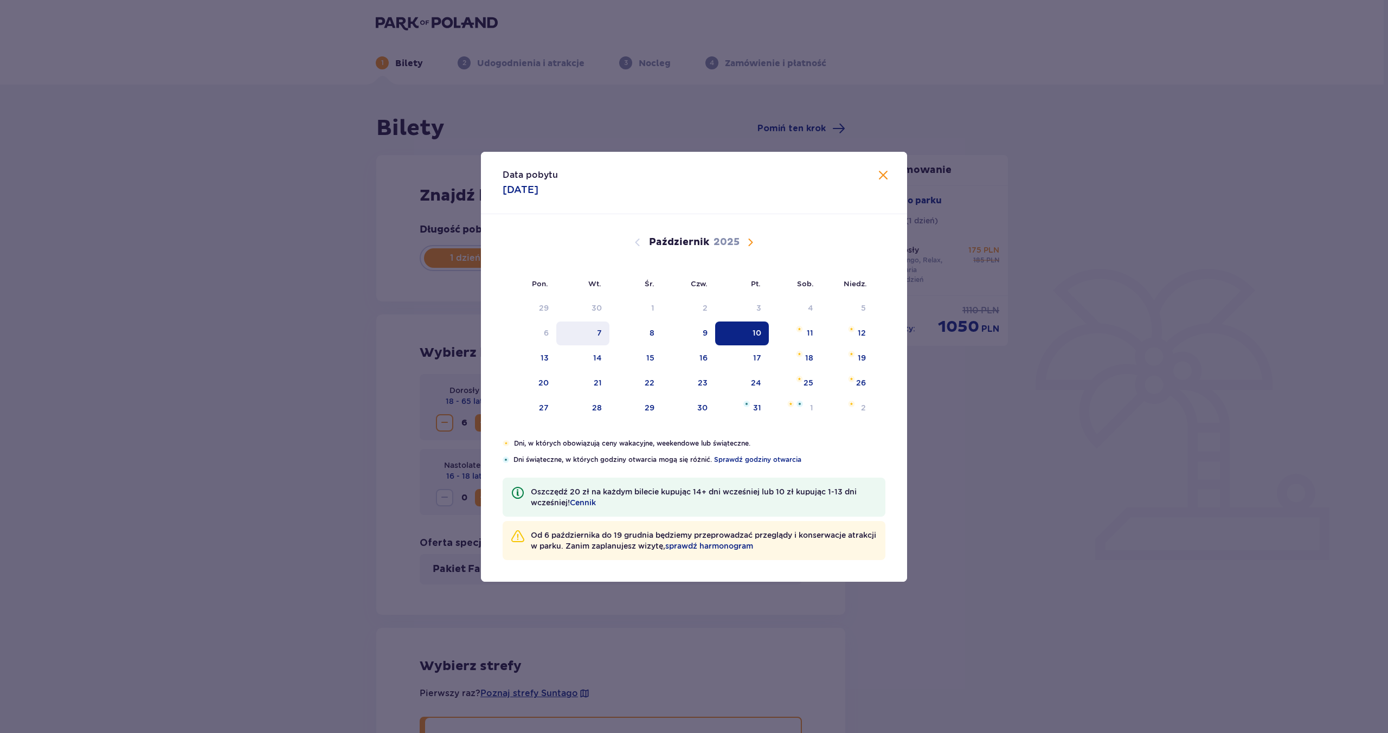
click at [606, 336] on div "7" at bounding box center [583, 333] width 54 height 24
type input "07.10.25"
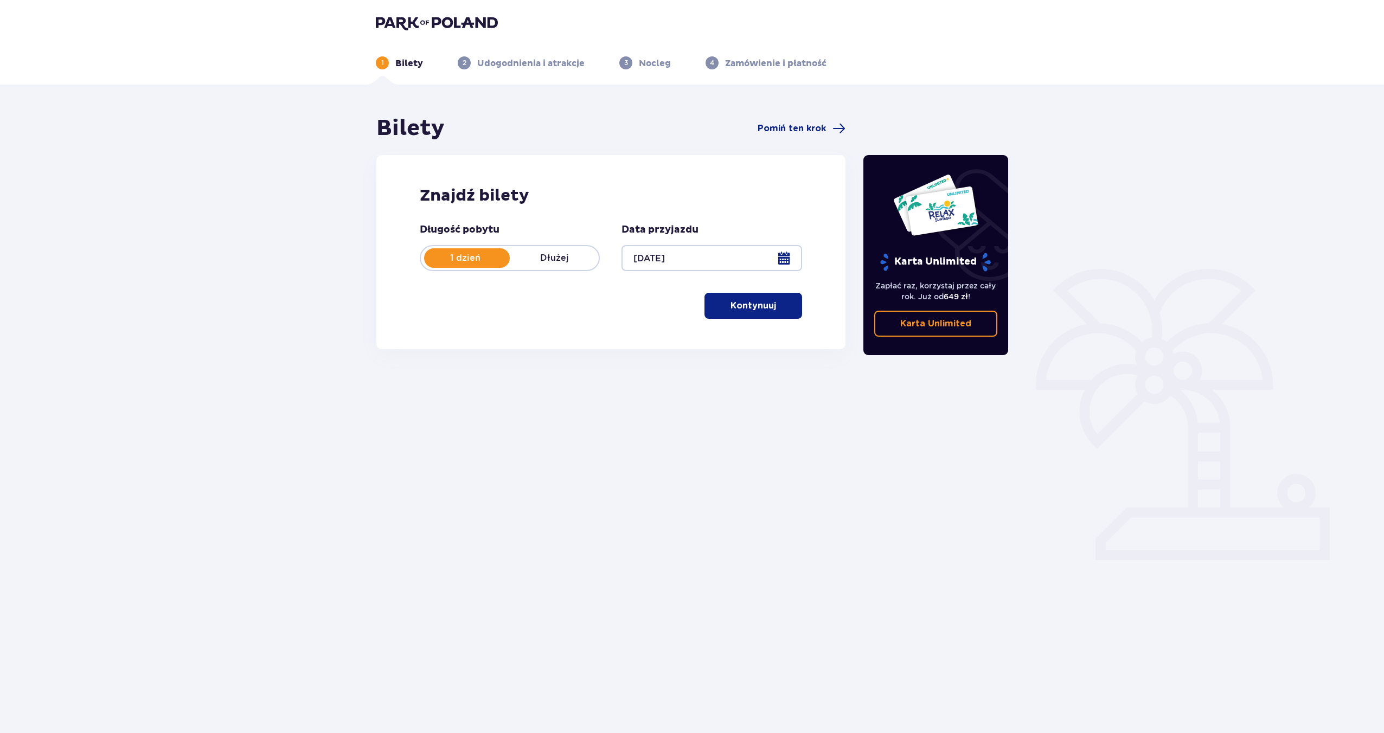
click at [736, 312] on button "Kontynuuj" at bounding box center [753, 306] width 98 height 26
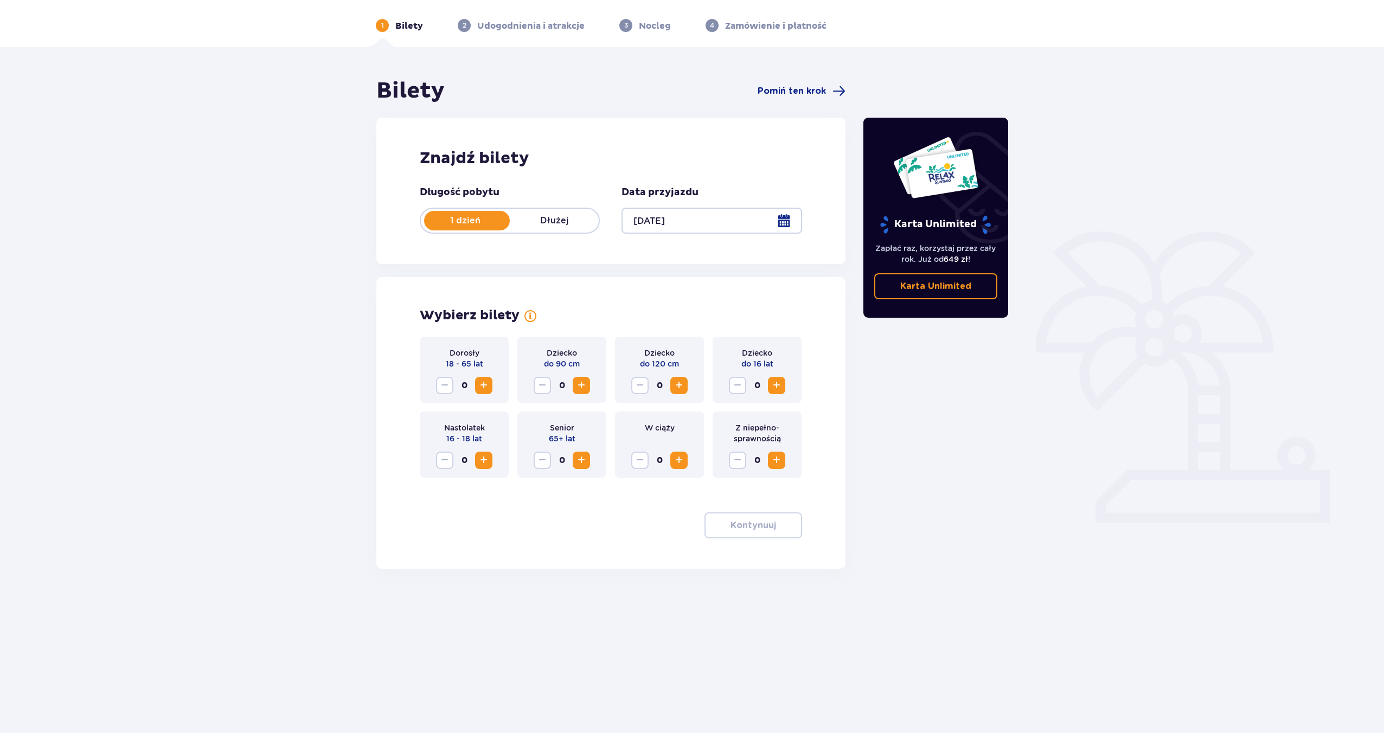
scroll to position [39, 0]
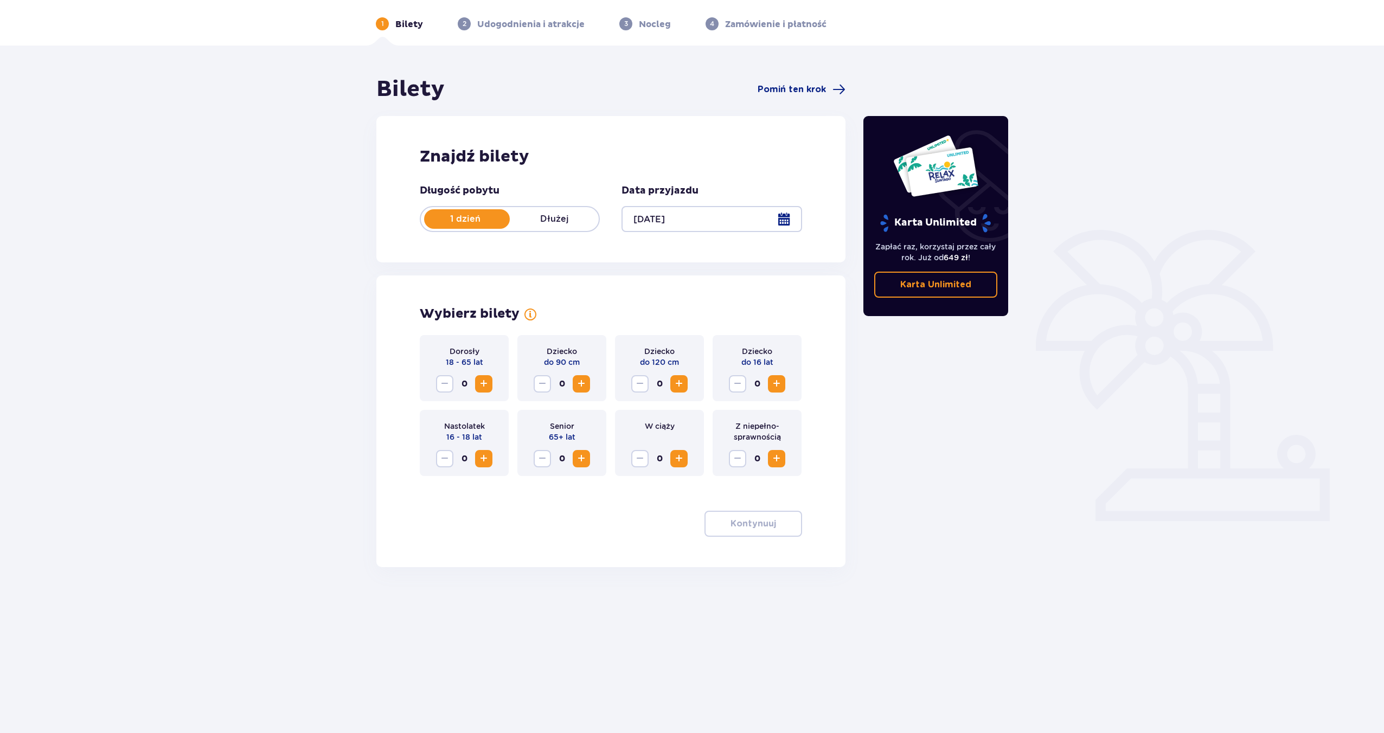
click at [480, 382] on span "Zwiększ" at bounding box center [483, 383] width 13 height 13
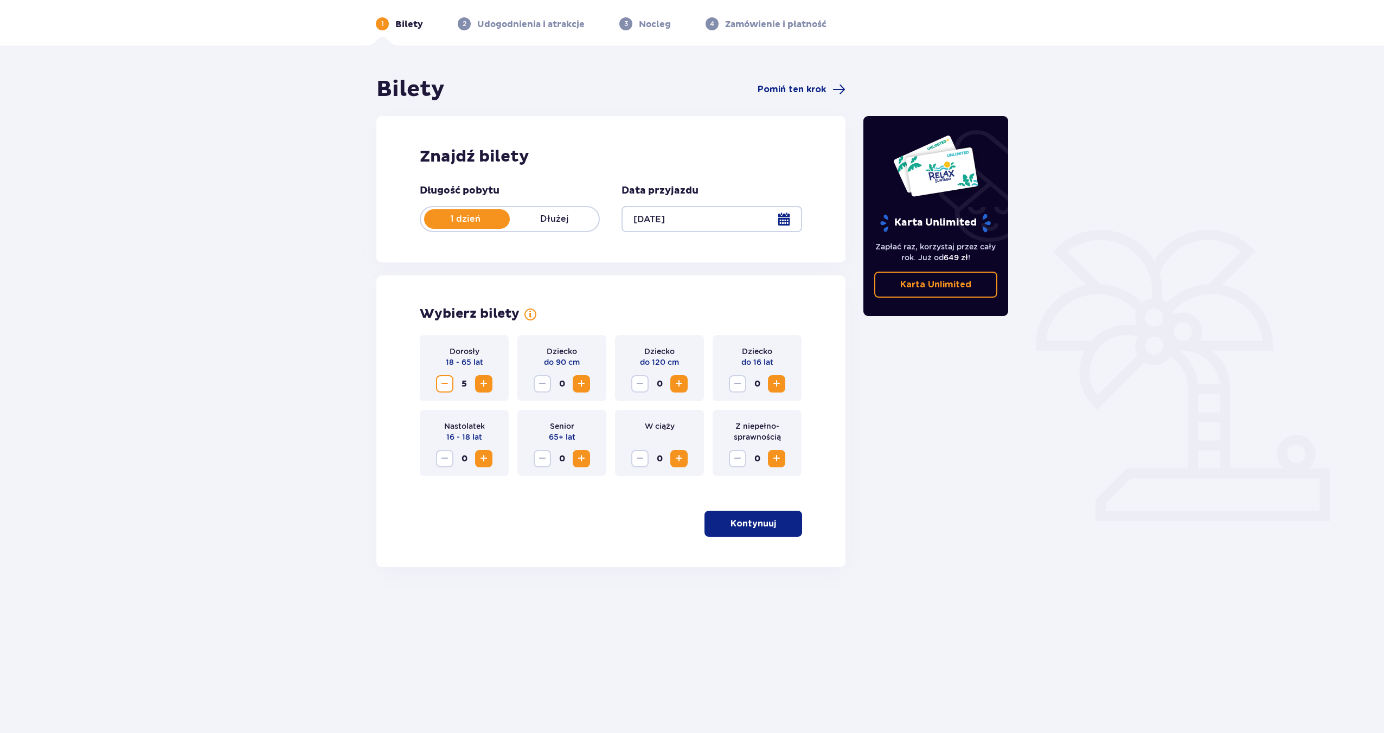
click at [480, 382] on span "Zwiększ" at bounding box center [483, 383] width 13 height 13
click at [741, 531] on button "Kontynuuj" at bounding box center [753, 524] width 98 height 26
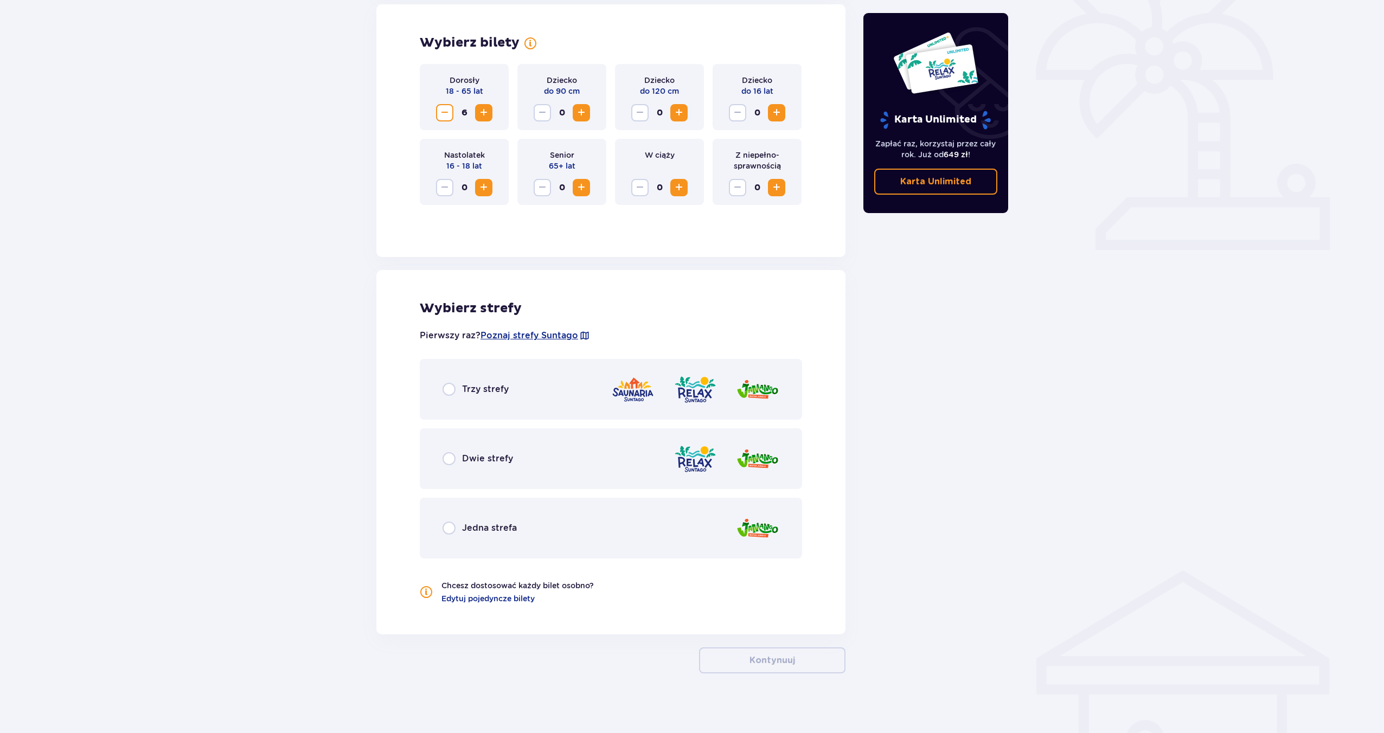
scroll to position [316, 0]
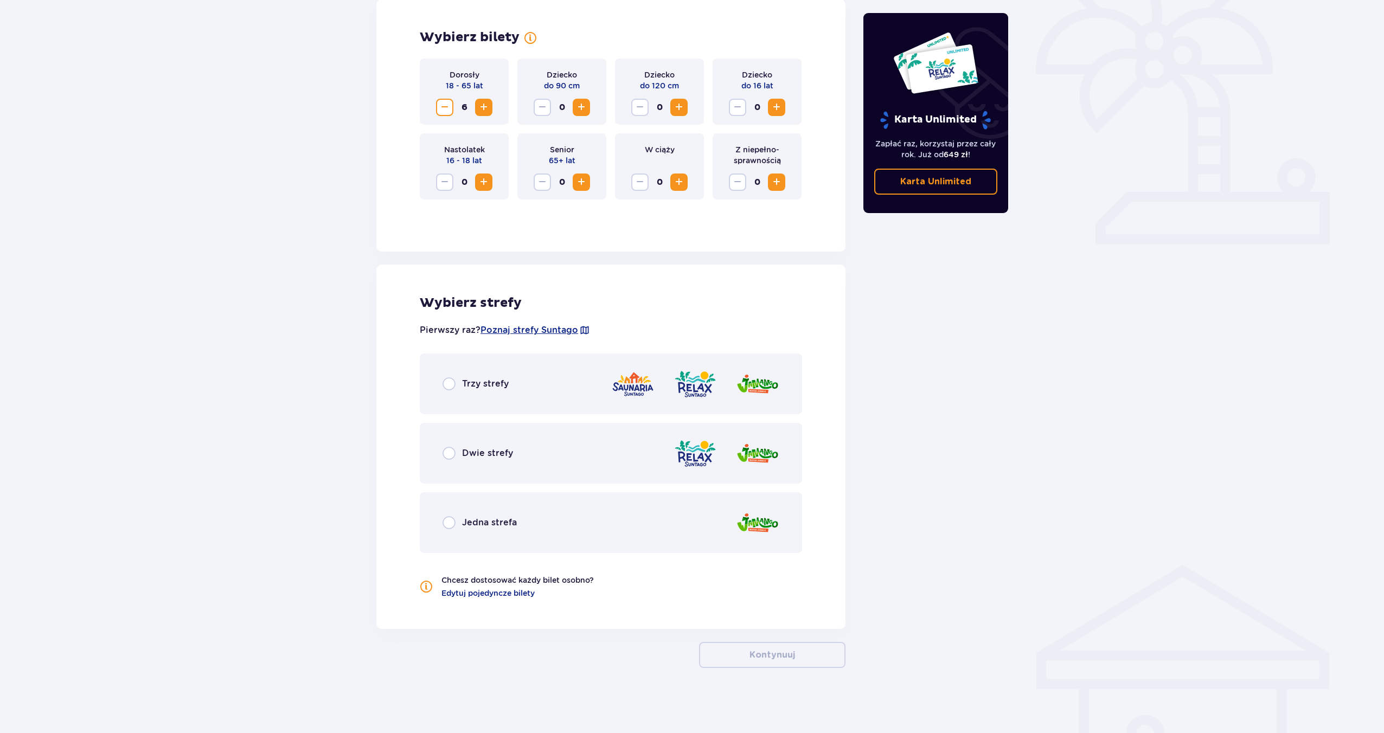
click at [492, 382] on span "Trzy strefy" at bounding box center [485, 384] width 47 height 12
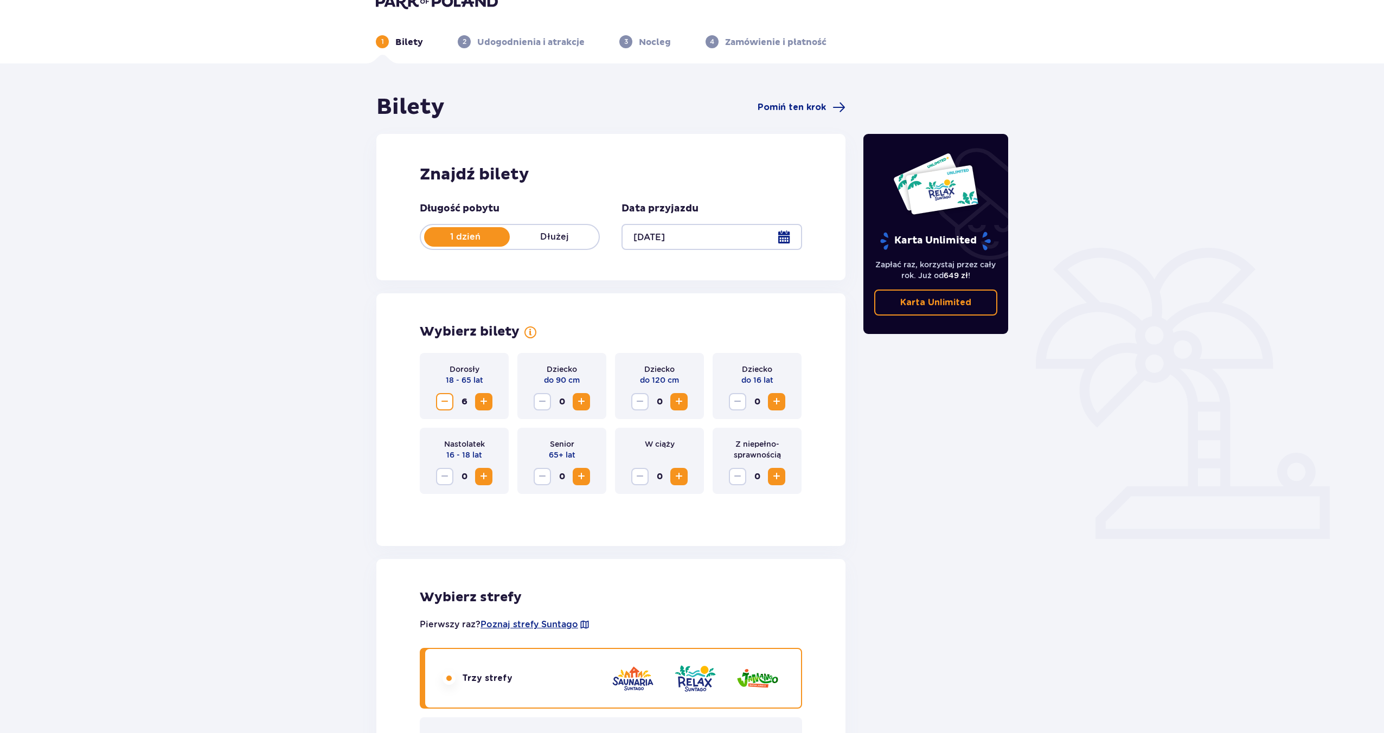
scroll to position [0, 0]
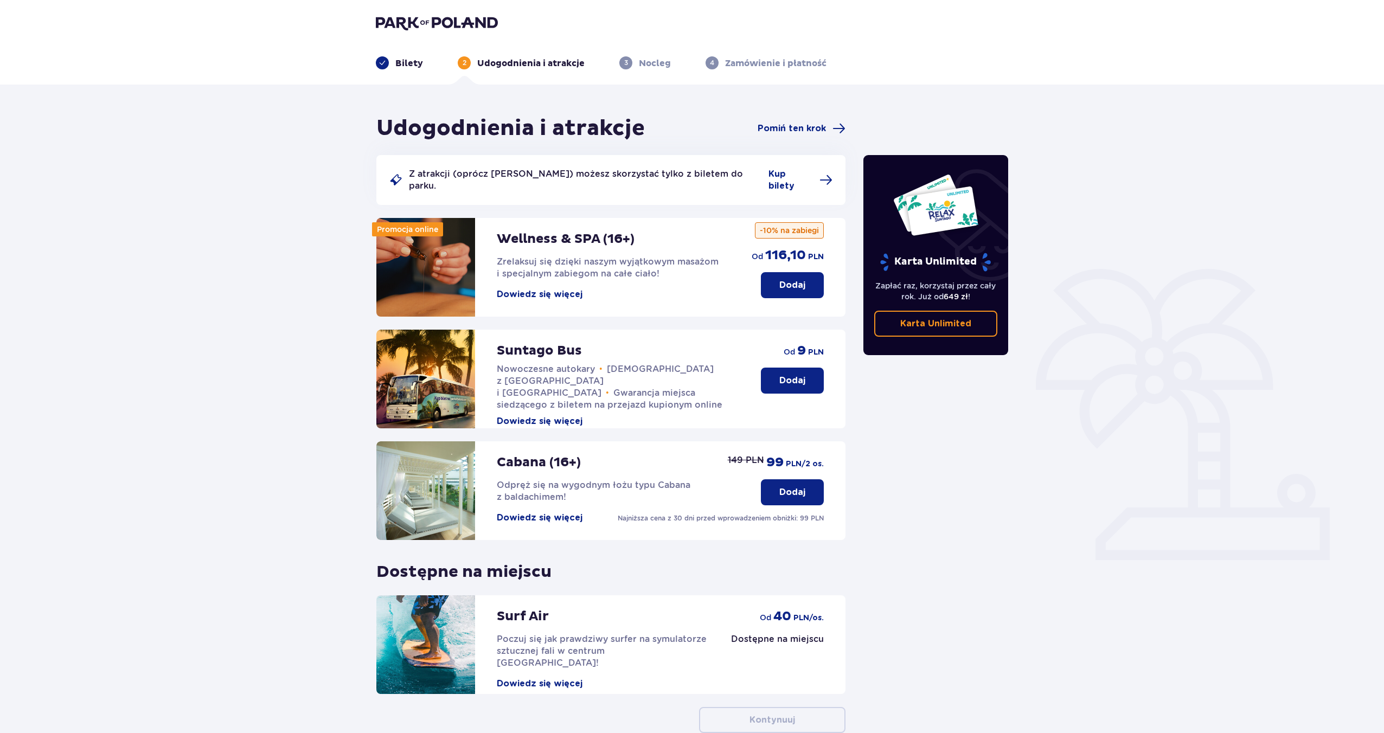
click at [784, 377] on button "Dodaj" at bounding box center [792, 381] width 63 height 26
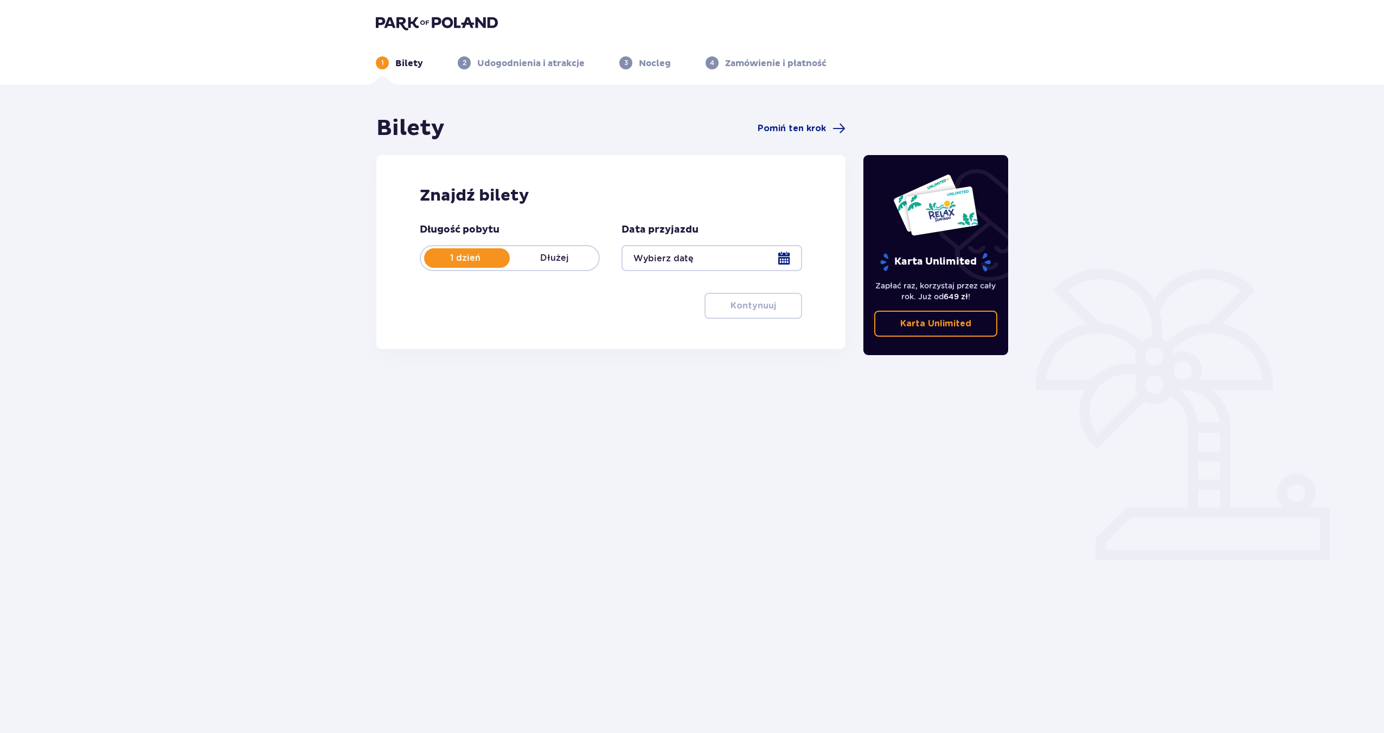
scroll to position [39, 0]
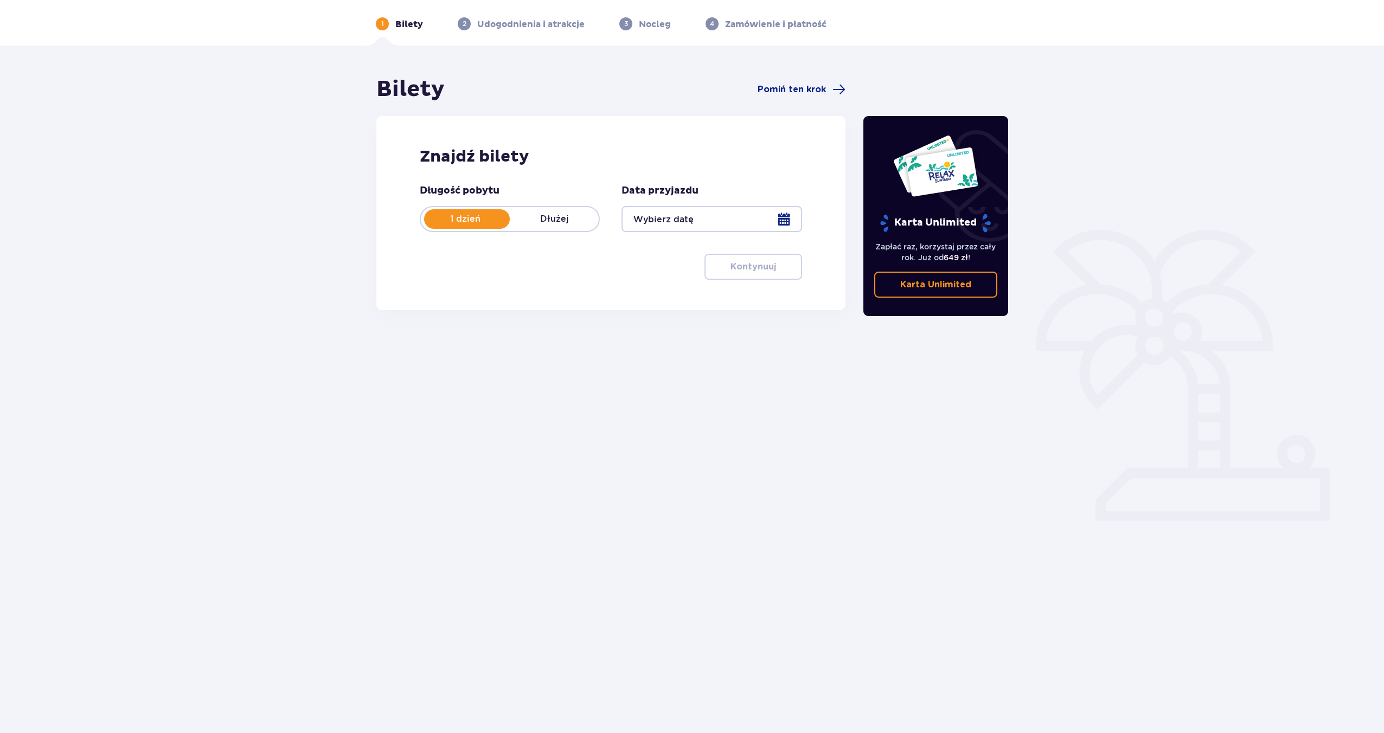
click at [727, 217] on div at bounding box center [711, 219] width 180 height 26
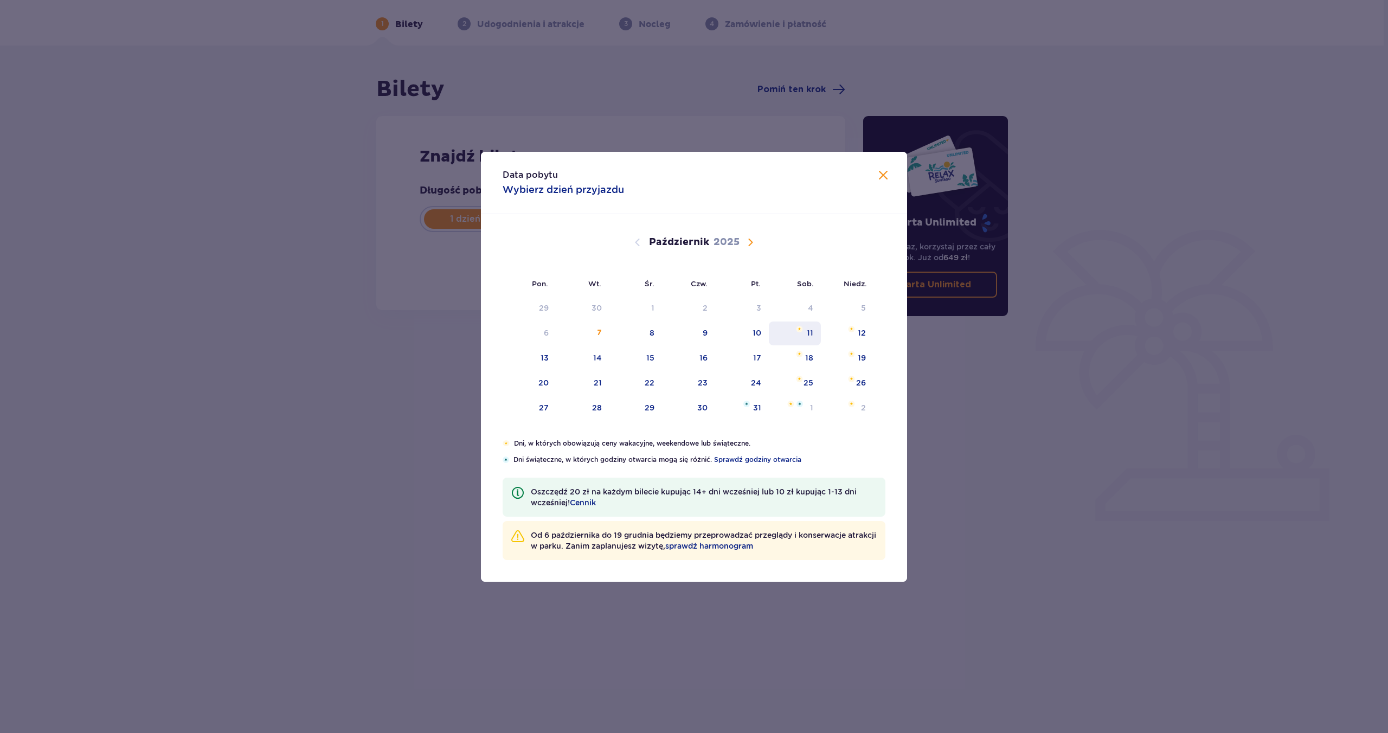
click at [813, 338] on div "11" at bounding box center [795, 333] width 53 height 24
type input "11.10.25"
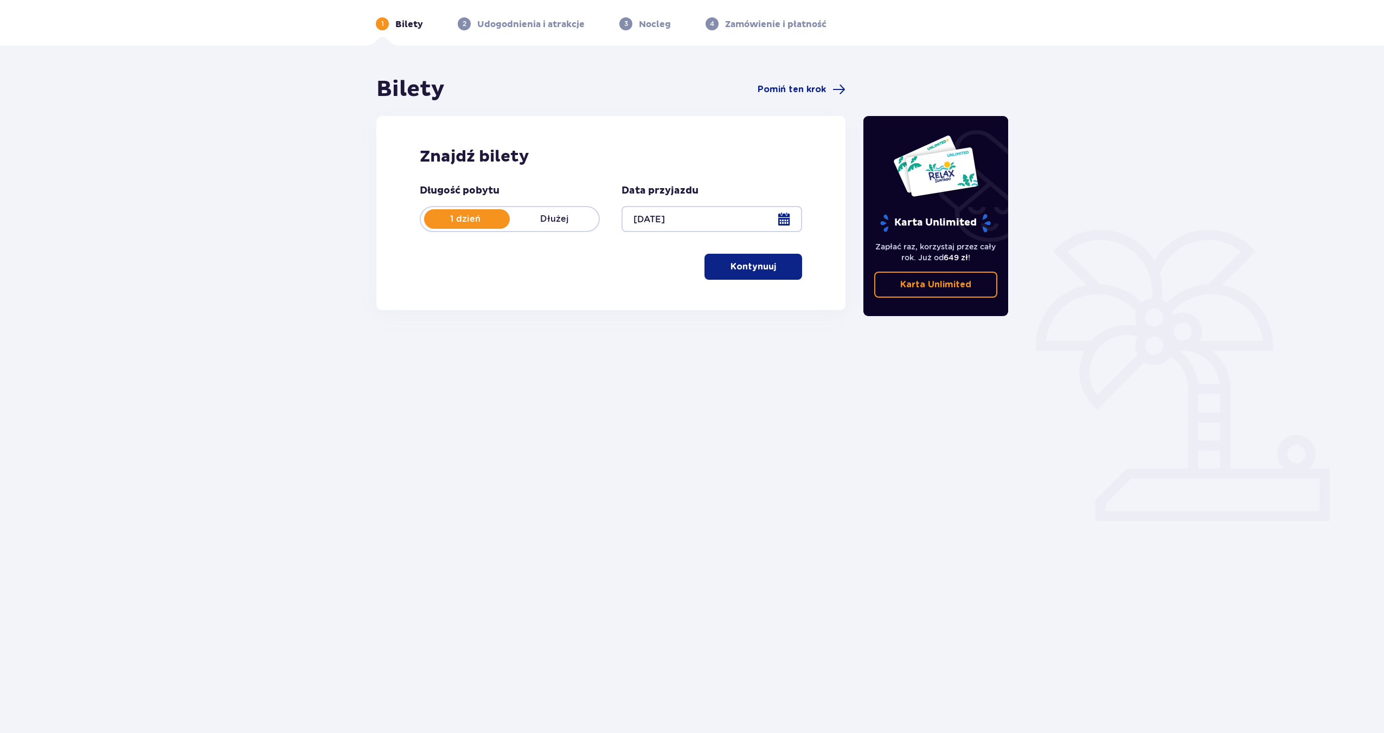
click at [738, 267] on p "Kontynuuj" at bounding box center [753, 267] width 46 height 12
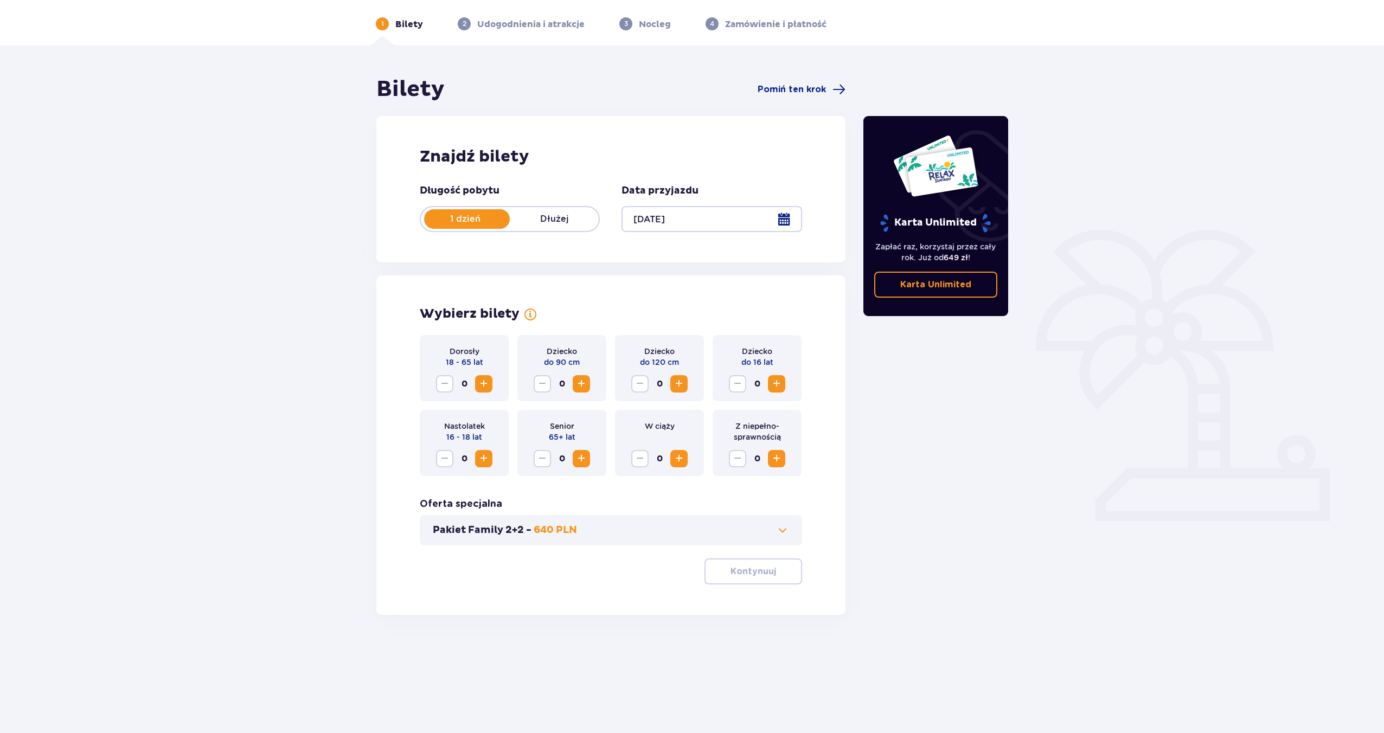
click at [486, 384] on span "Zwiększ" at bounding box center [483, 383] width 13 height 13
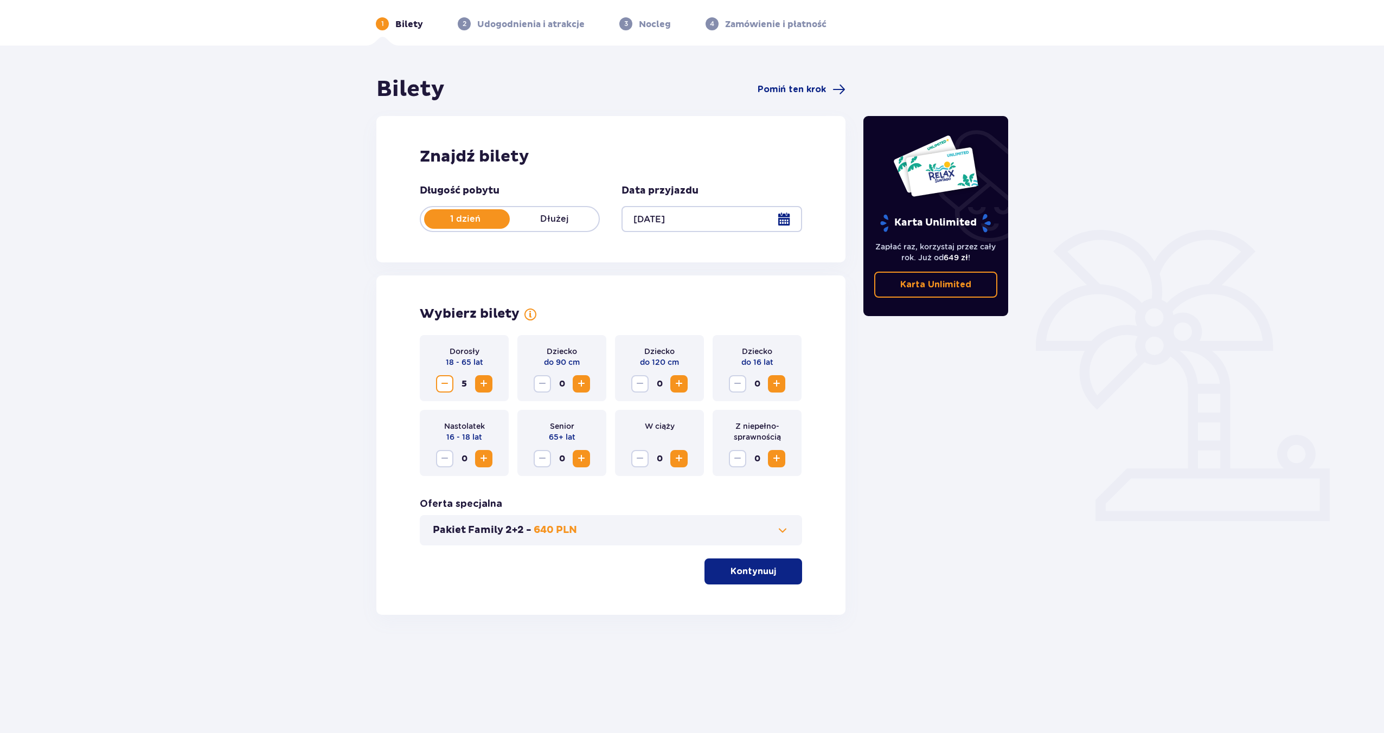
click at [486, 384] on span "Zwiększ" at bounding box center [483, 383] width 13 height 13
click at [780, 575] on span "button" at bounding box center [777, 571] width 13 height 13
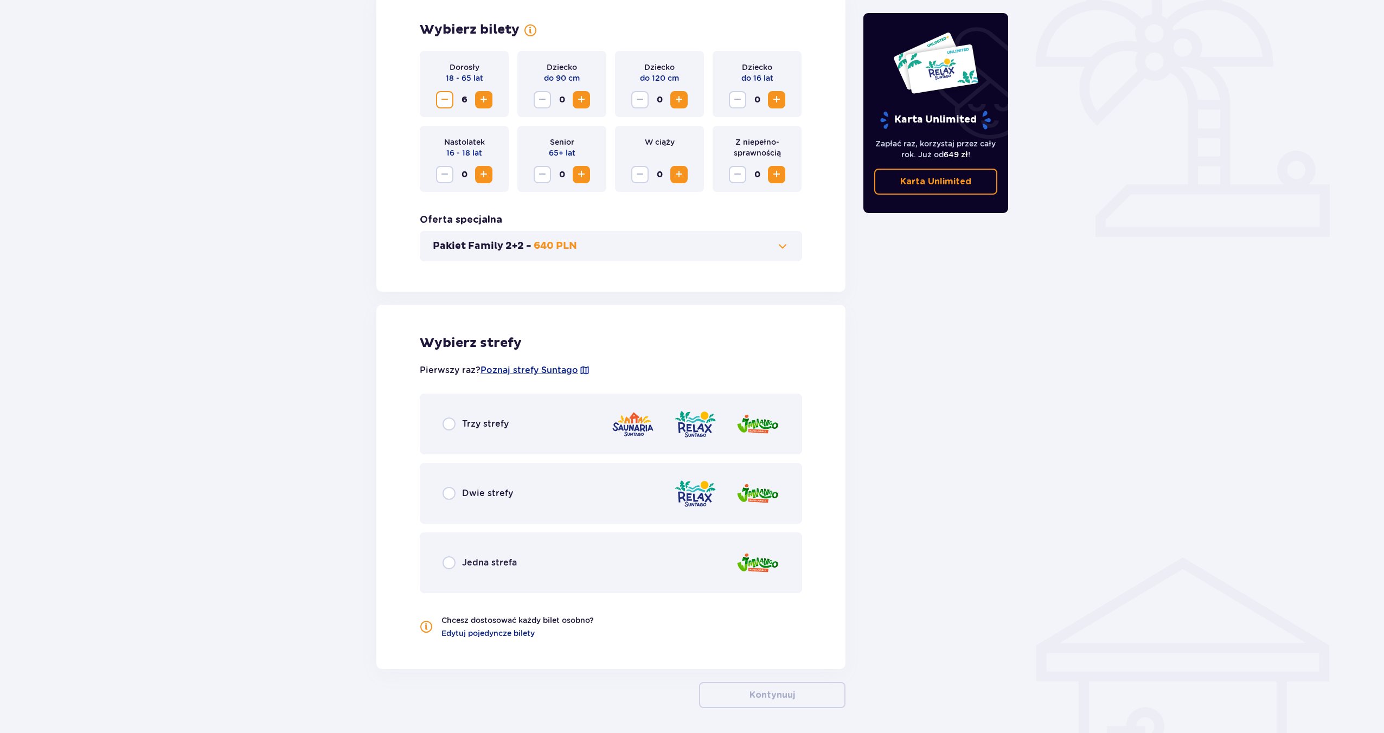
scroll to position [363, 0]
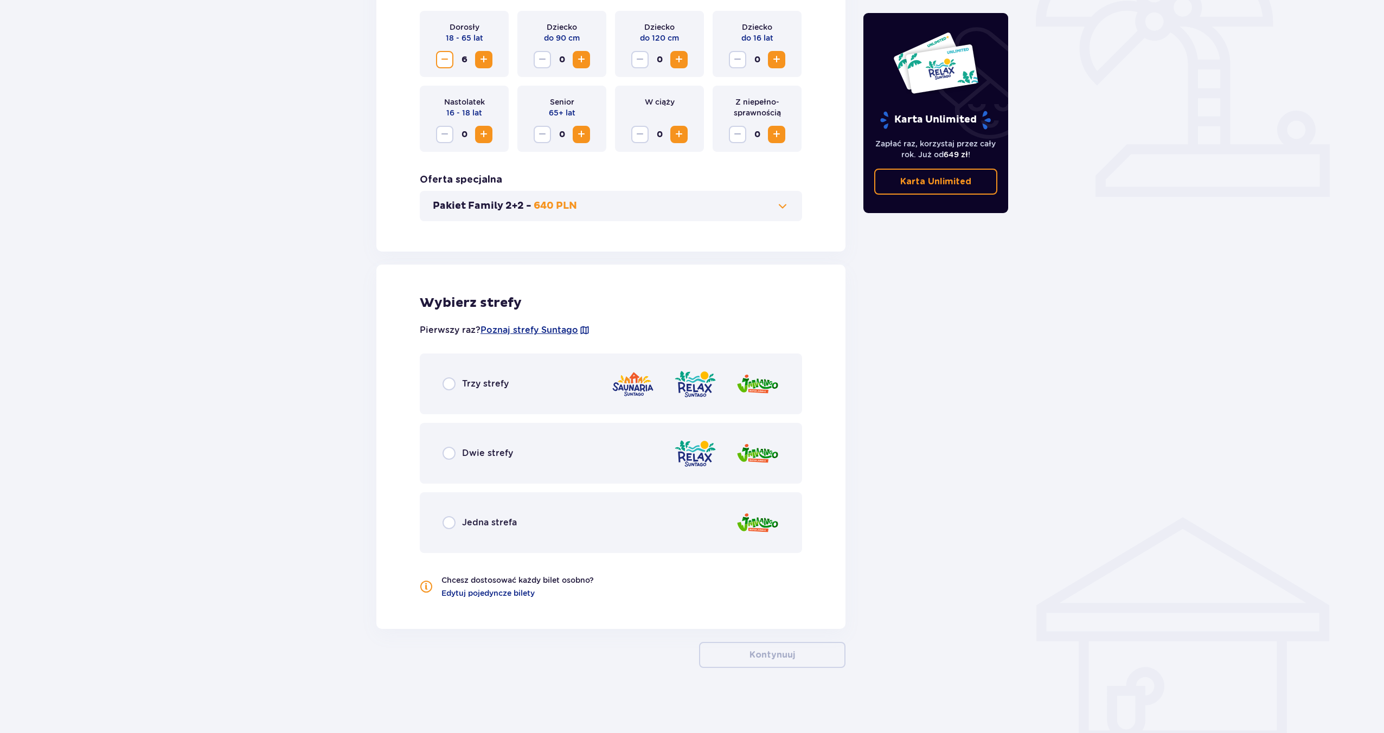
click at [467, 378] on span "Trzy strefy" at bounding box center [485, 384] width 47 height 12
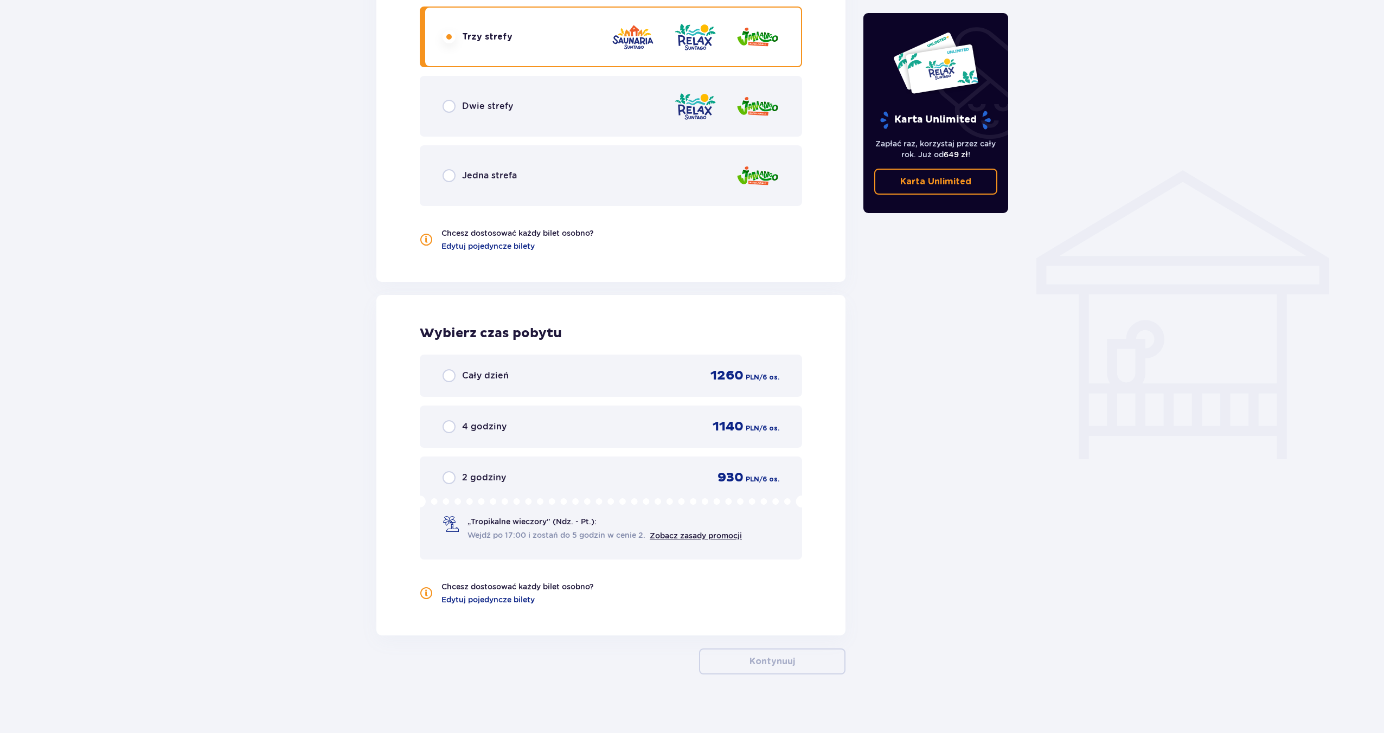
scroll to position [717, 0]
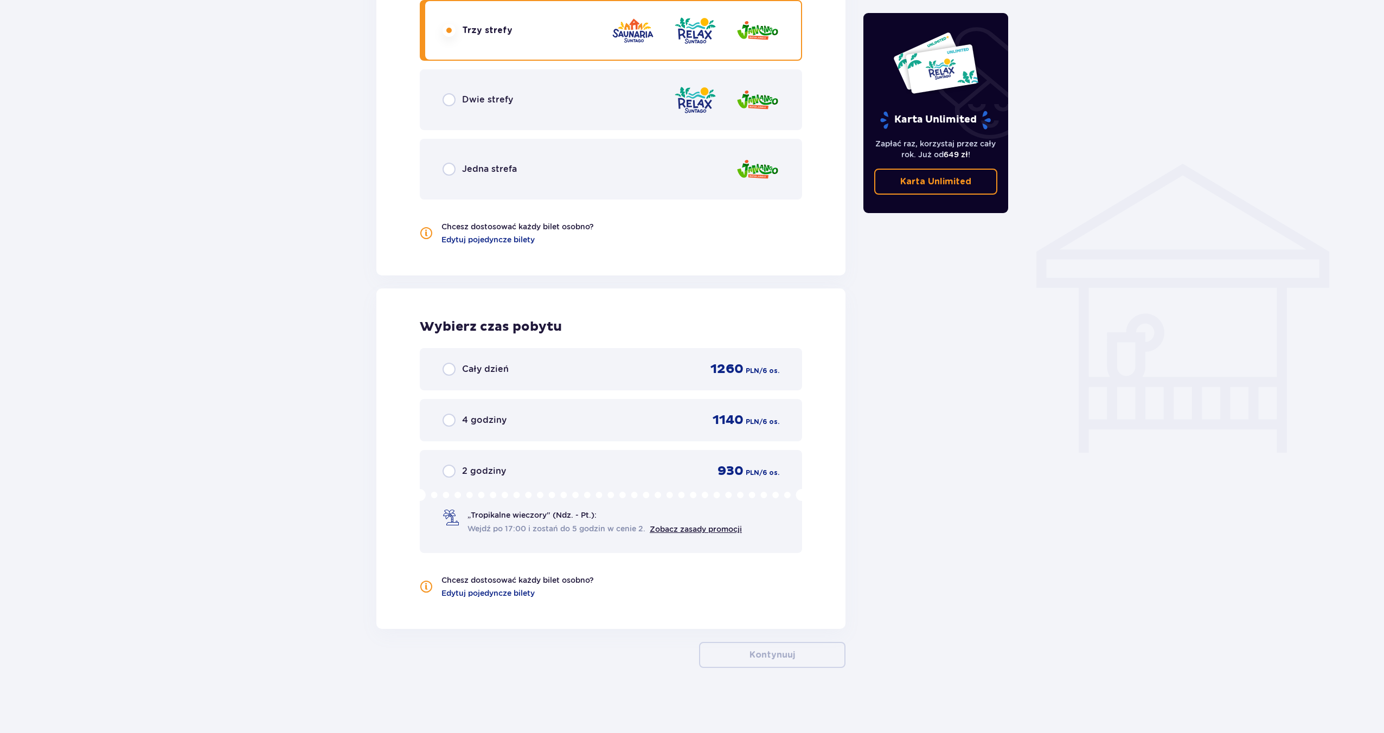
click at [466, 366] on span "Cały dzień" at bounding box center [485, 369] width 47 height 12
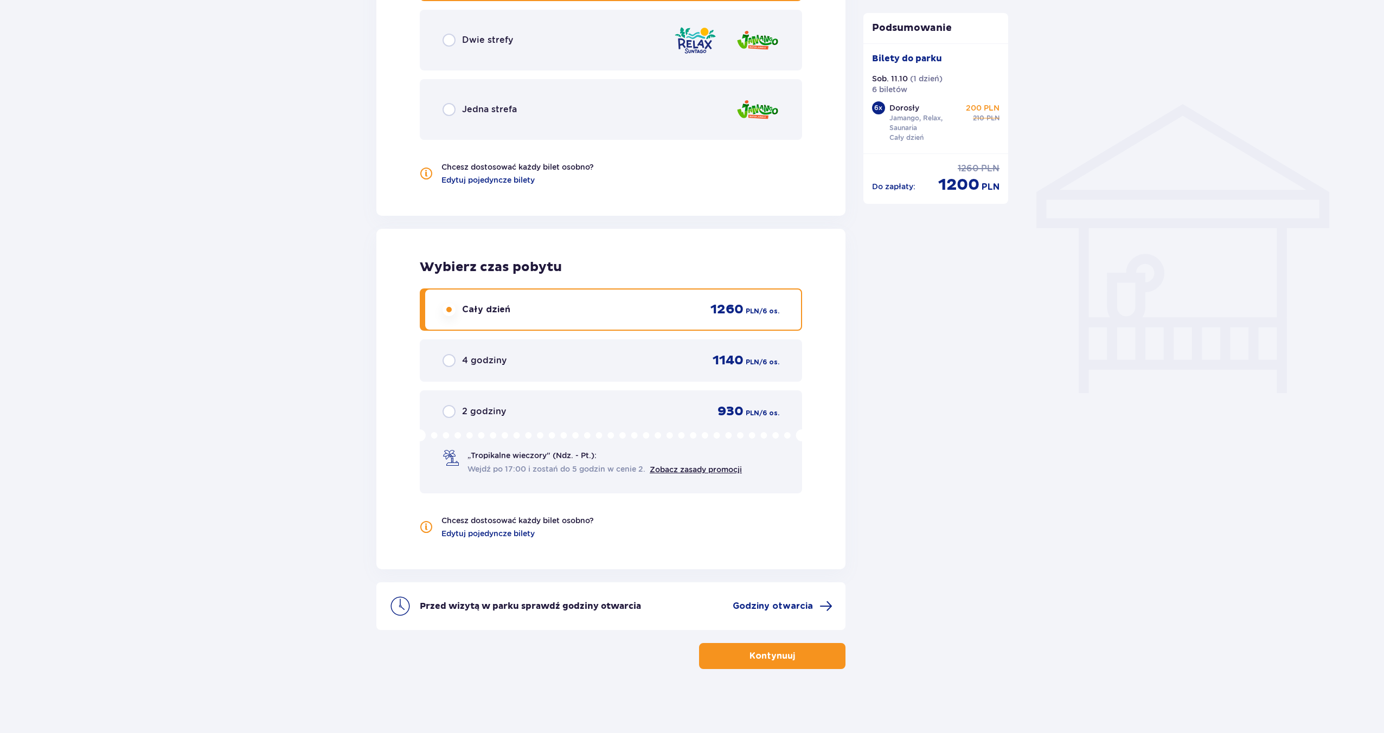
scroll to position [777, 0]
